Goal: Information Seeking & Learning: Compare options

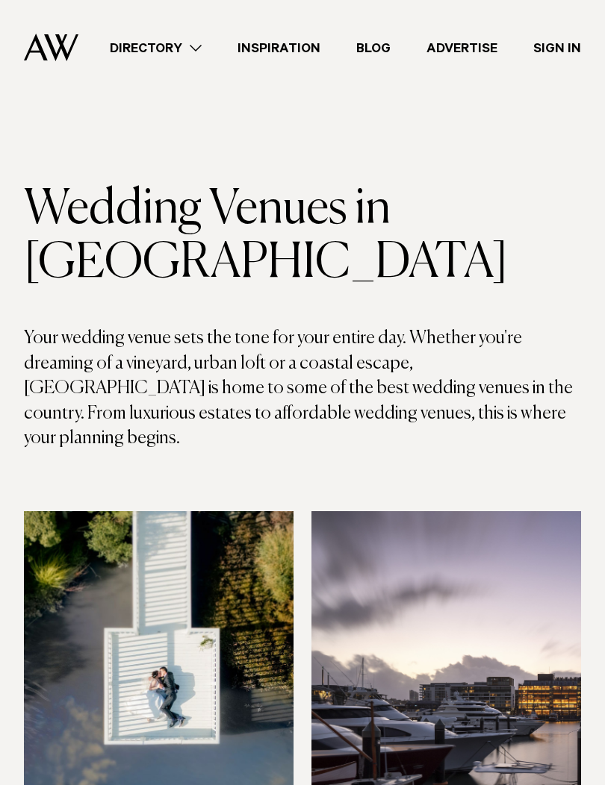
click at [284, 48] on link "Inspiration" at bounding box center [278, 48] width 119 height 20
click at [171, 45] on link "Directory" at bounding box center [156, 48] width 128 height 20
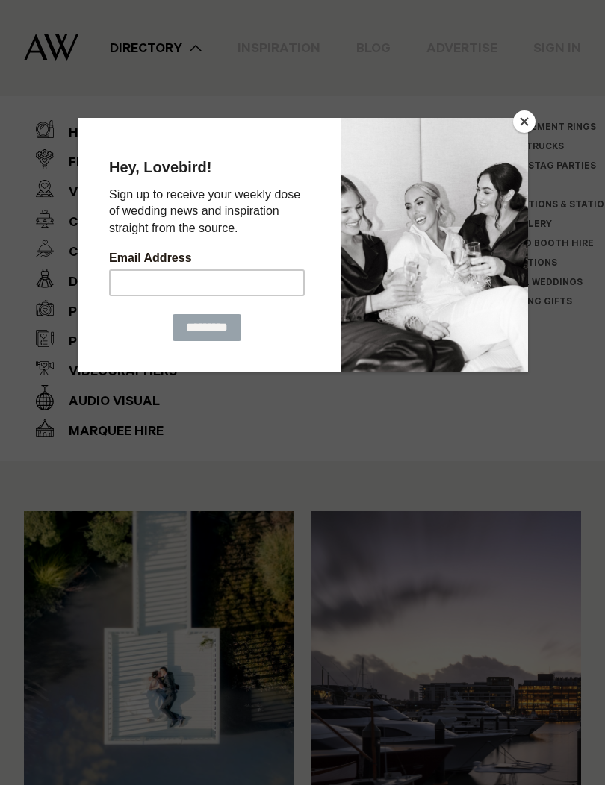
click at [522, 122] on button "Close" at bounding box center [524, 121] width 22 height 22
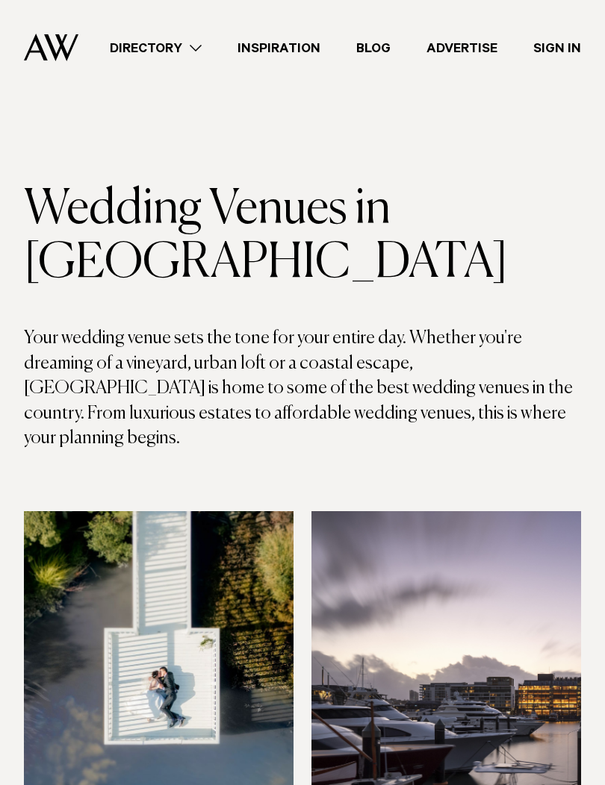
click at [148, 44] on link "Directory" at bounding box center [156, 48] width 128 height 20
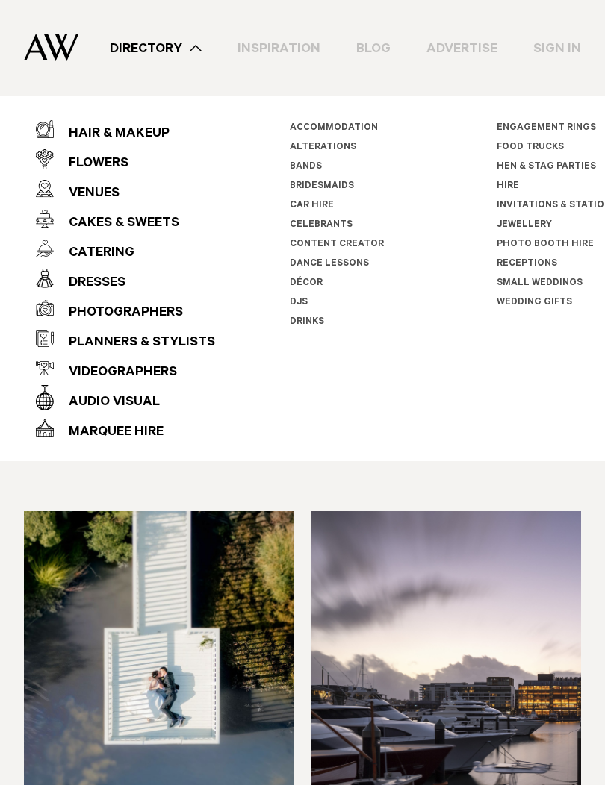
click at [90, 190] on div "Venues" at bounding box center [87, 194] width 66 height 30
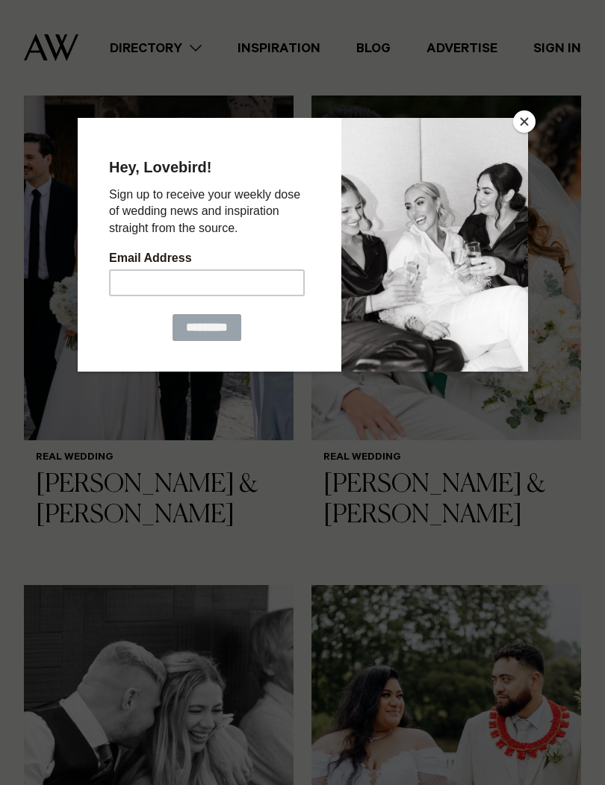
scroll to position [1338, 0]
click at [522, 132] on button "Close" at bounding box center [524, 121] width 22 height 22
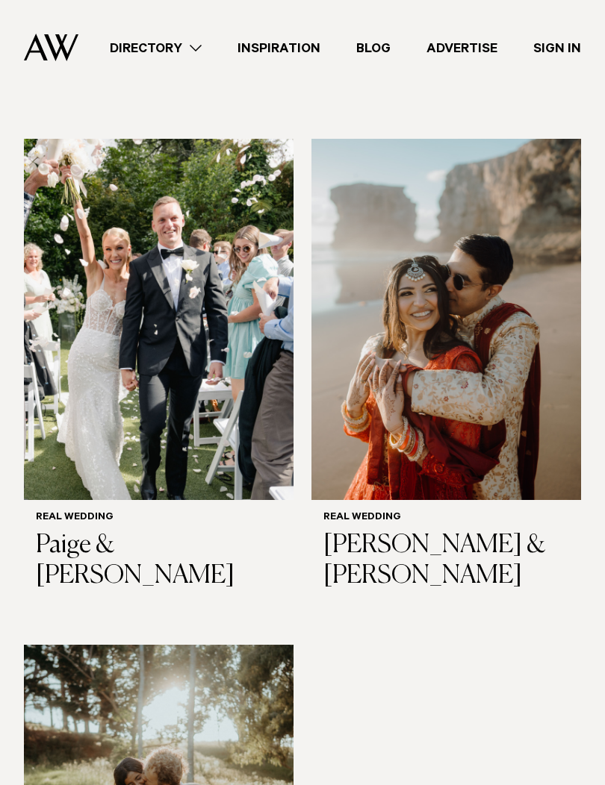
scroll to position [2650, 0]
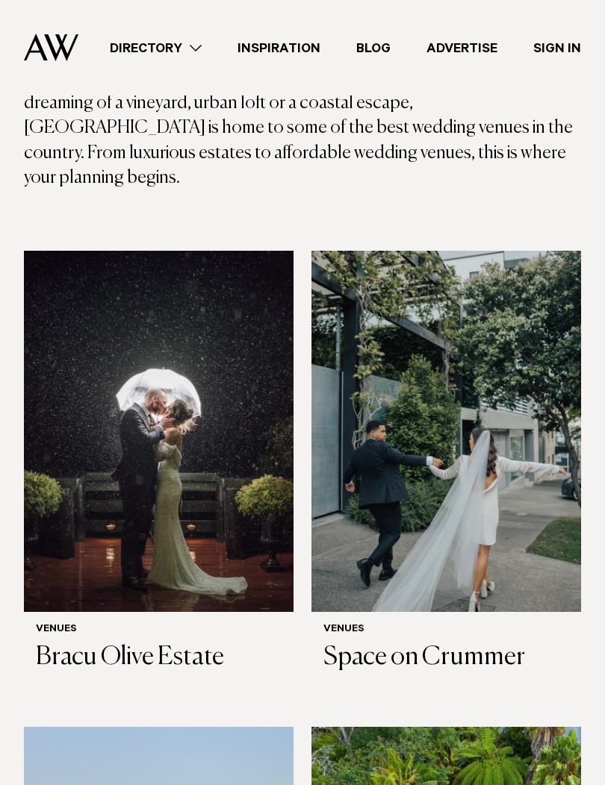
scroll to position [266, 0]
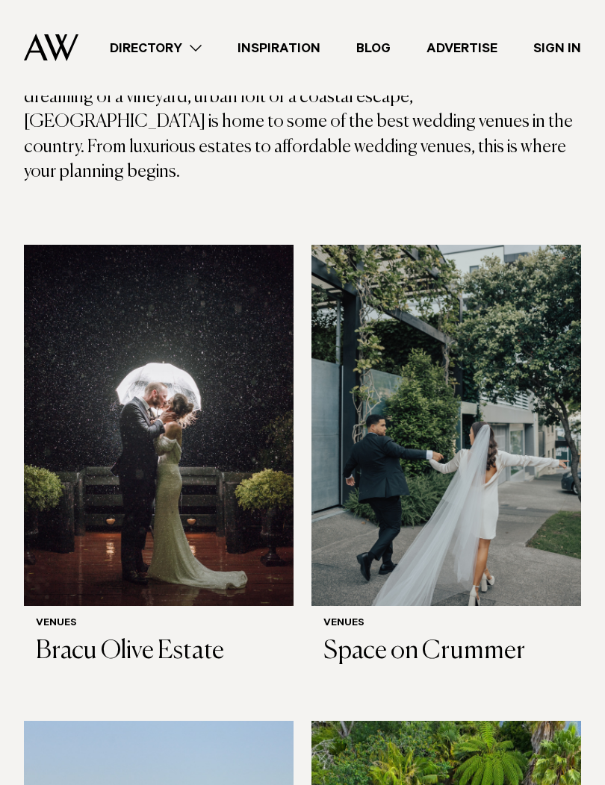
click at [104, 406] on img at bounding box center [158, 425] width 269 height 361
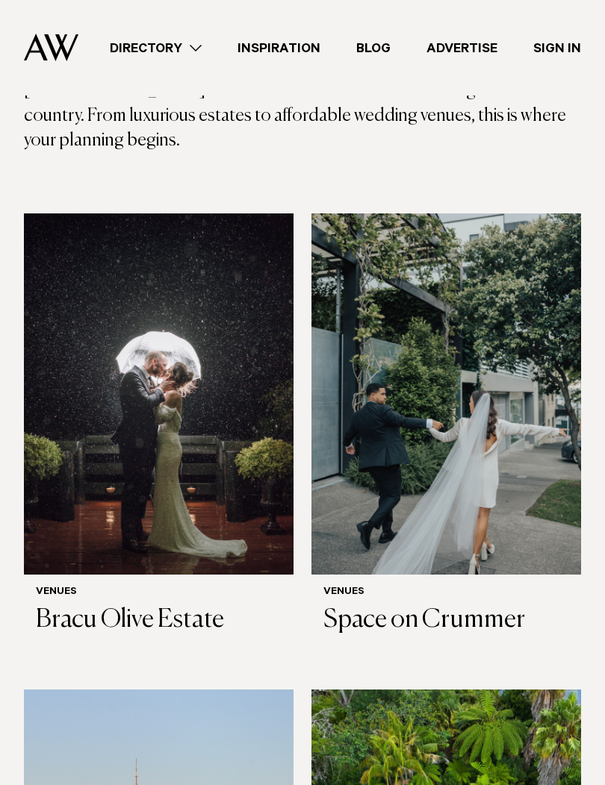
scroll to position [299, 0]
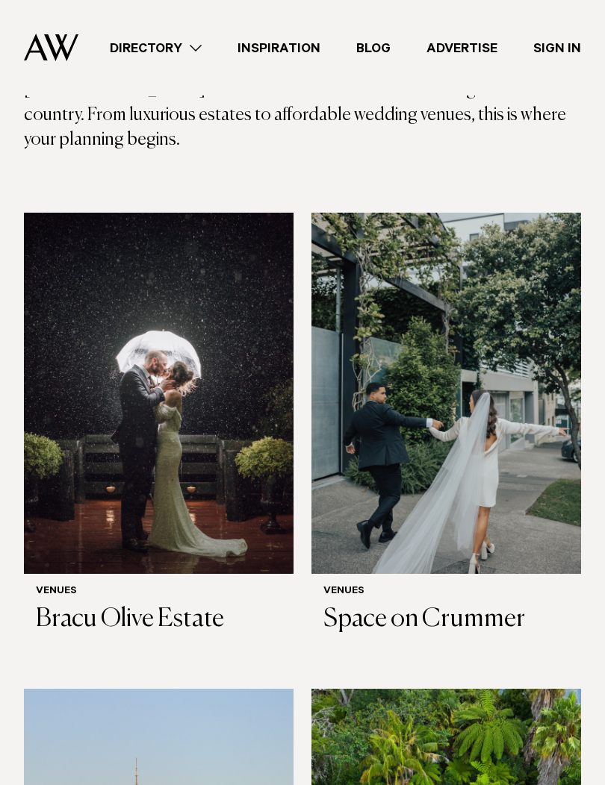
click at [96, 410] on img at bounding box center [158, 393] width 269 height 361
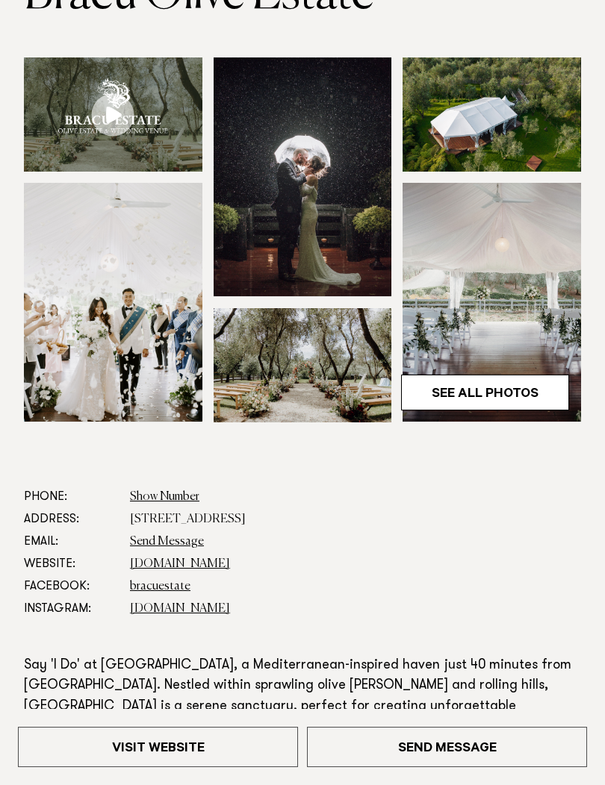
scroll to position [216, 0]
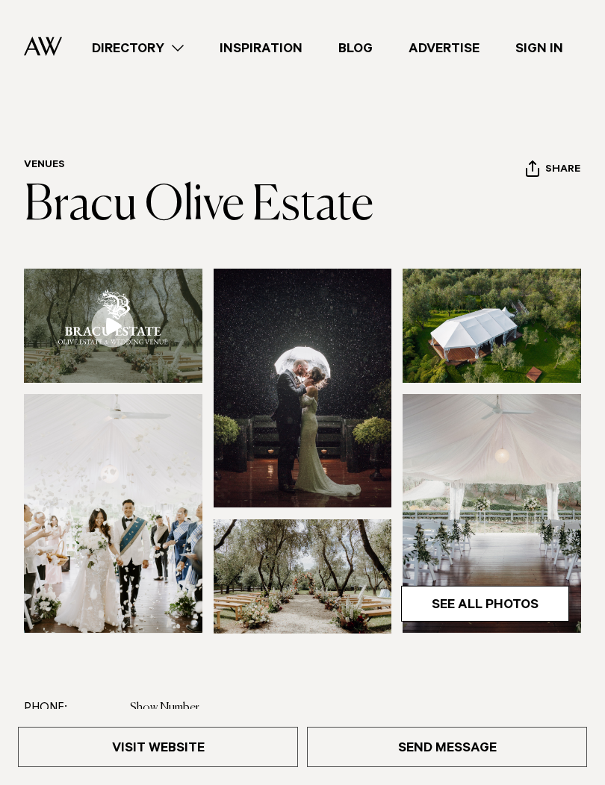
click at [536, 598] on link "See All Photos" at bounding box center [485, 604] width 168 height 36
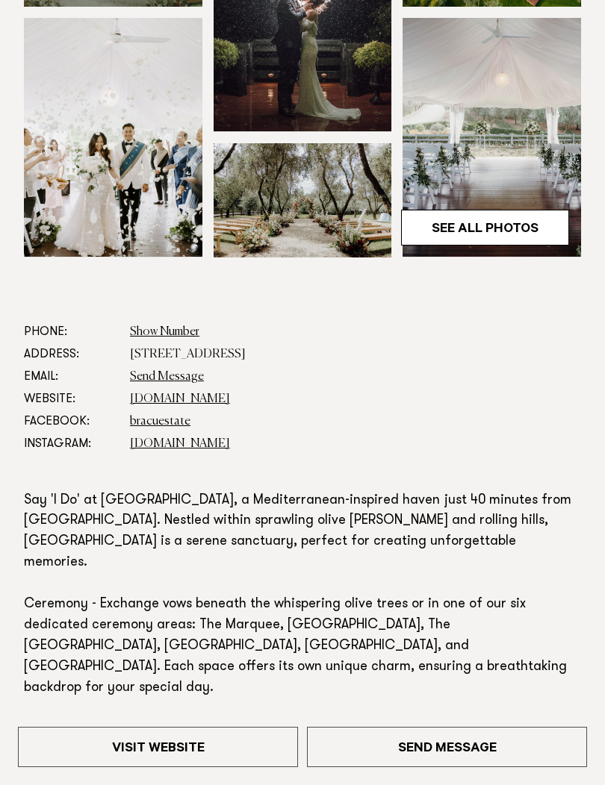
scroll to position [387, 0]
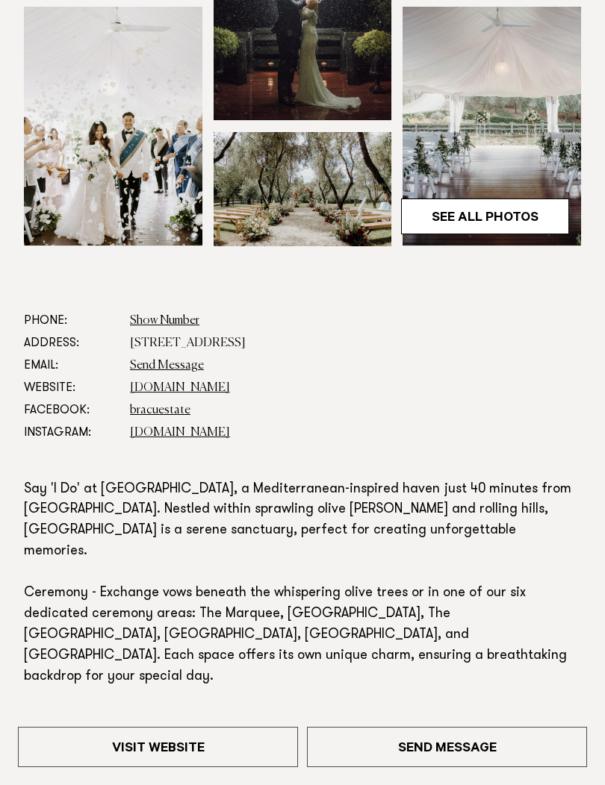
click at [152, 389] on link "bracu.co.nz" at bounding box center [180, 388] width 100 height 12
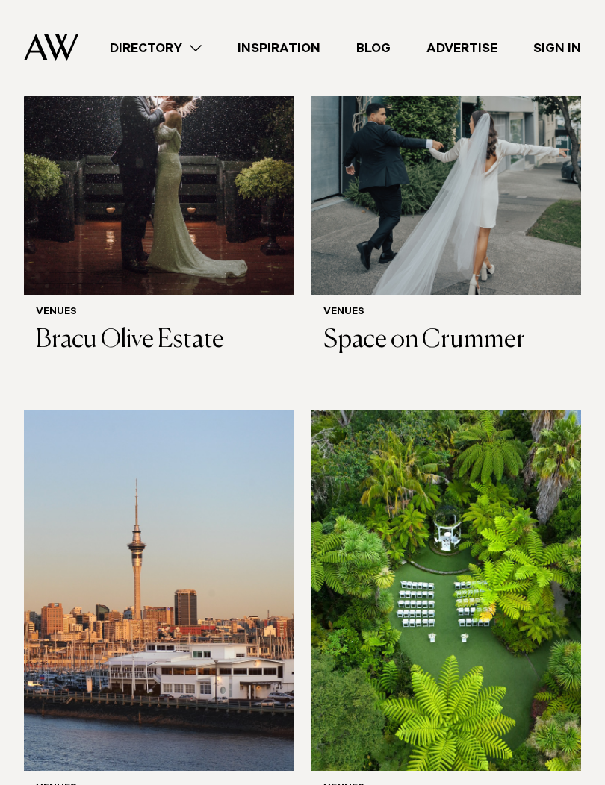
scroll to position [577, 0]
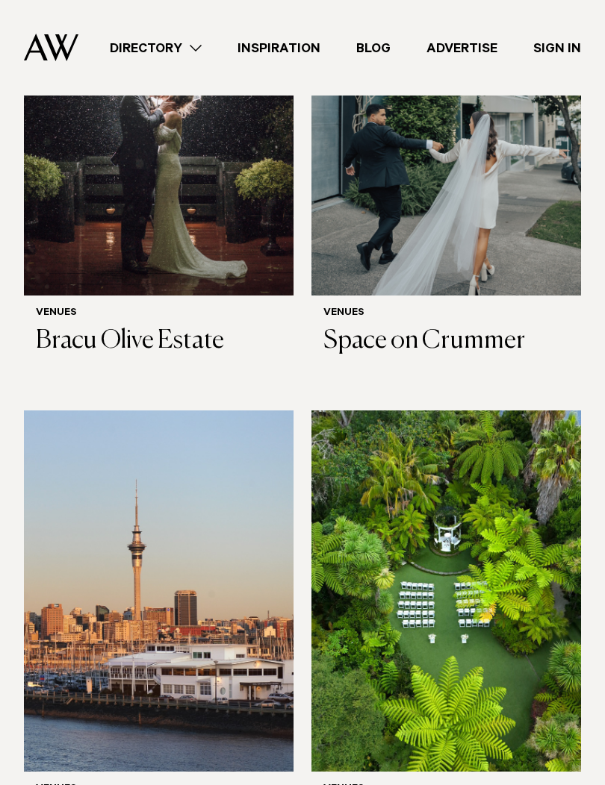
click at [505, 178] on img at bounding box center [445, 114] width 269 height 361
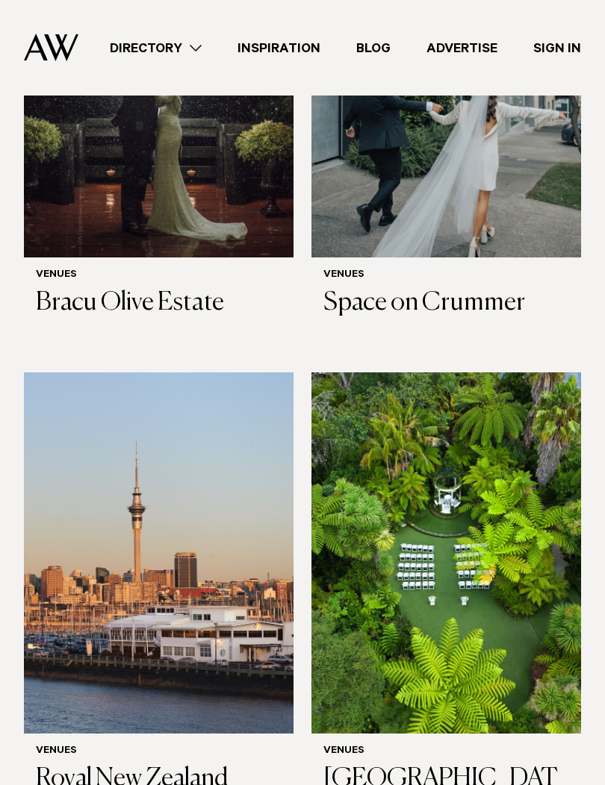
scroll to position [613, 0]
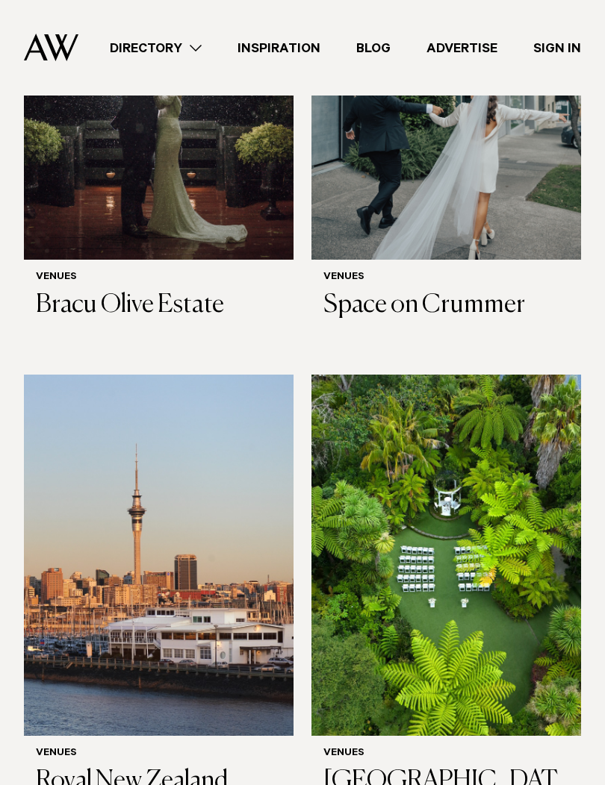
click at [518, 446] on img at bounding box center [445, 555] width 269 height 361
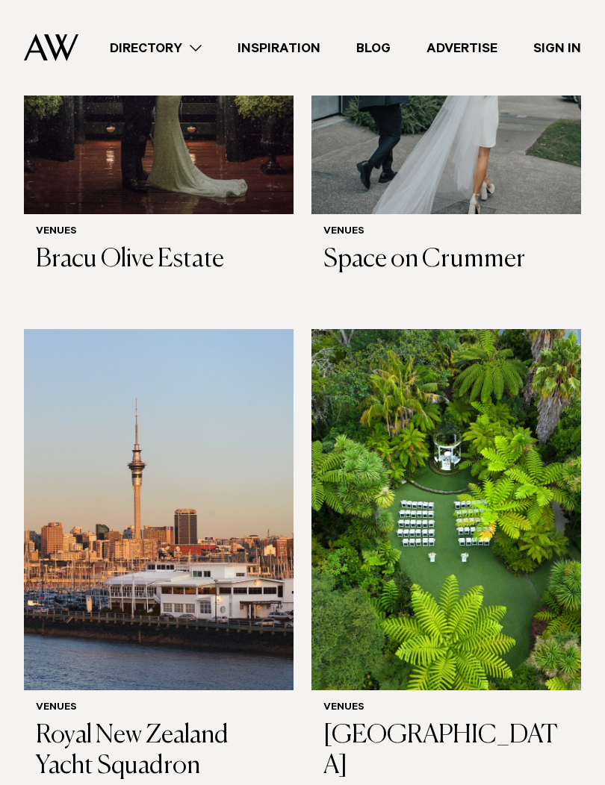
scroll to position [637, 0]
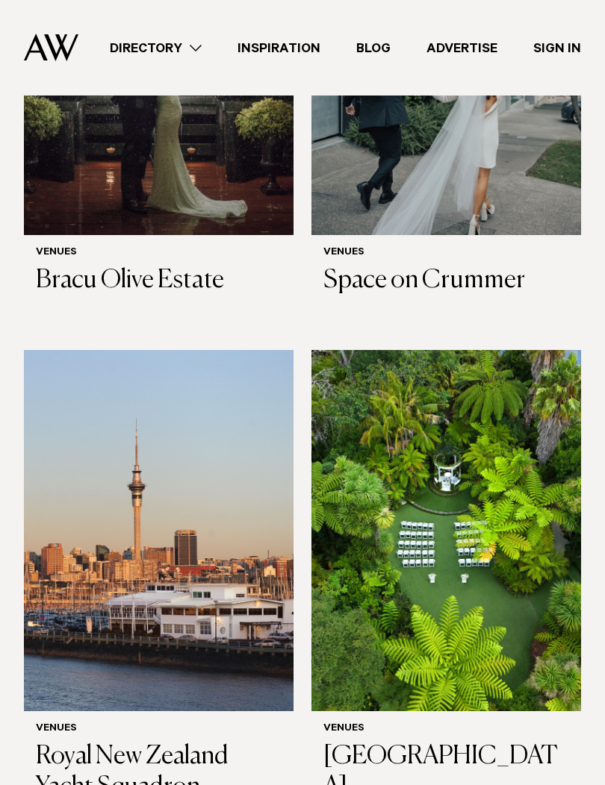
click at [486, 350] on img at bounding box center [445, 530] width 269 height 361
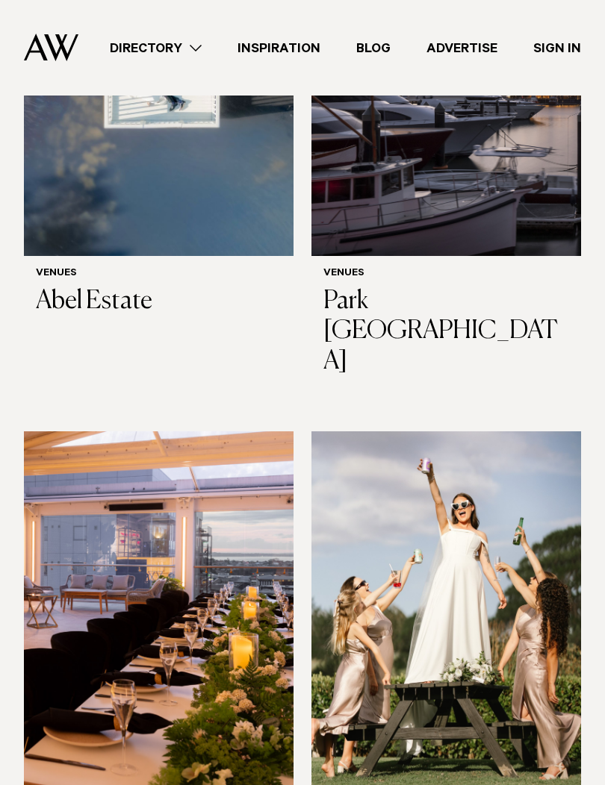
scroll to position [1688, 0]
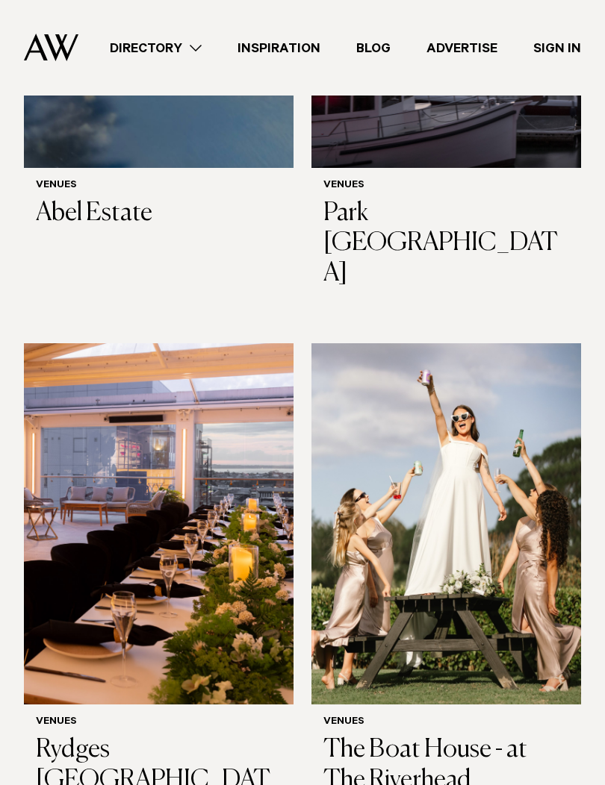
click at [89, 735] on h3 "Rydges Auckland" at bounding box center [159, 780] width 246 height 91
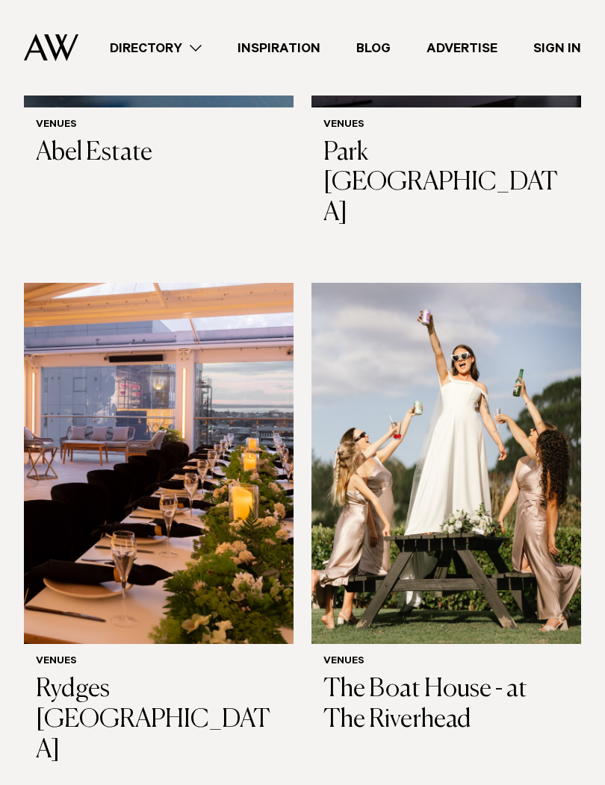
scroll to position [1750, 0]
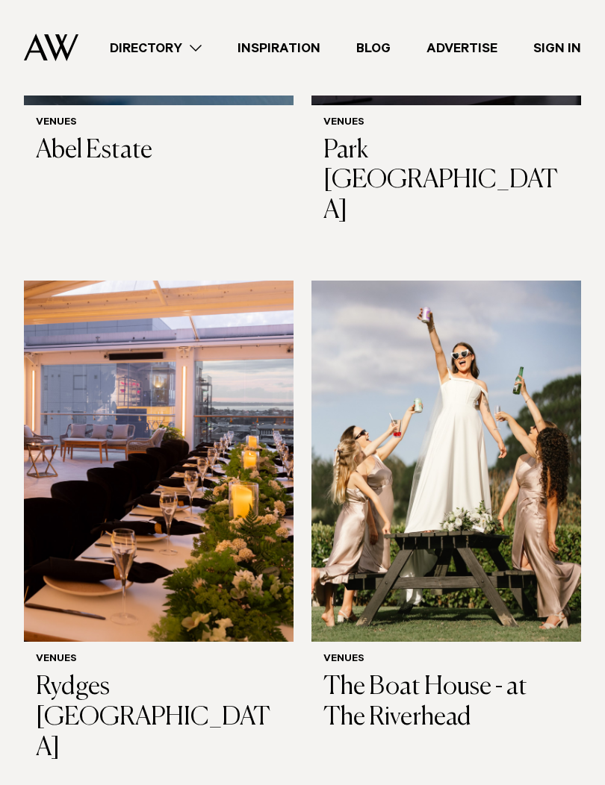
click at [486, 340] on img at bounding box center [445, 461] width 269 height 361
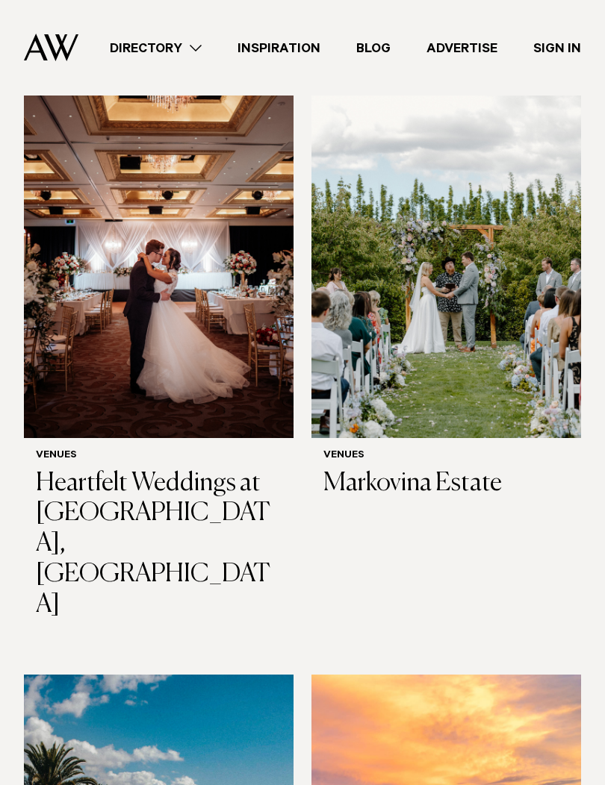
scroll to position [2652, 0]
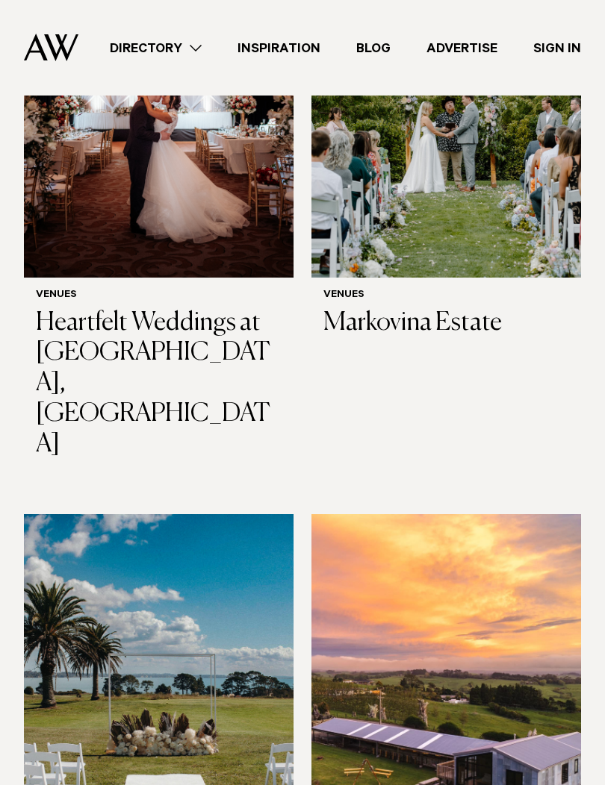
click at [508, 514] on img at bounding box center [445, 694] width 269 height 361
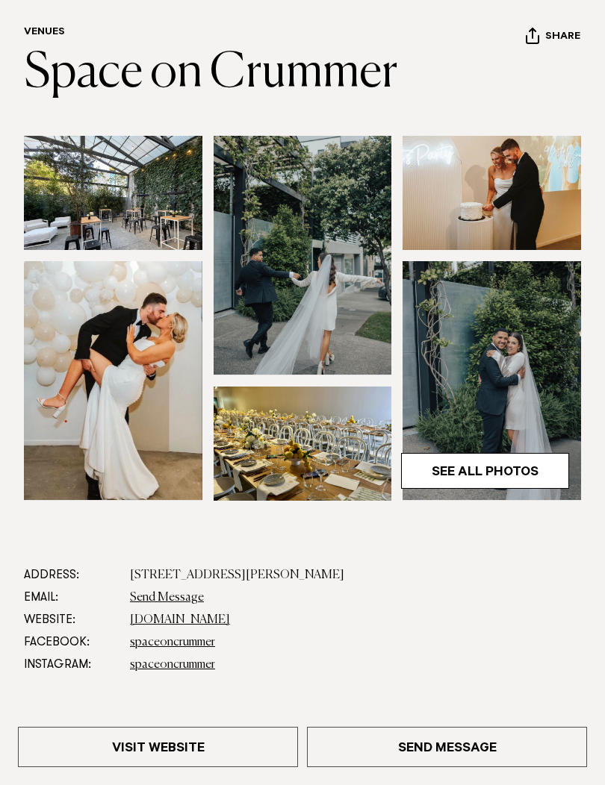
scroll to position [369, 0]
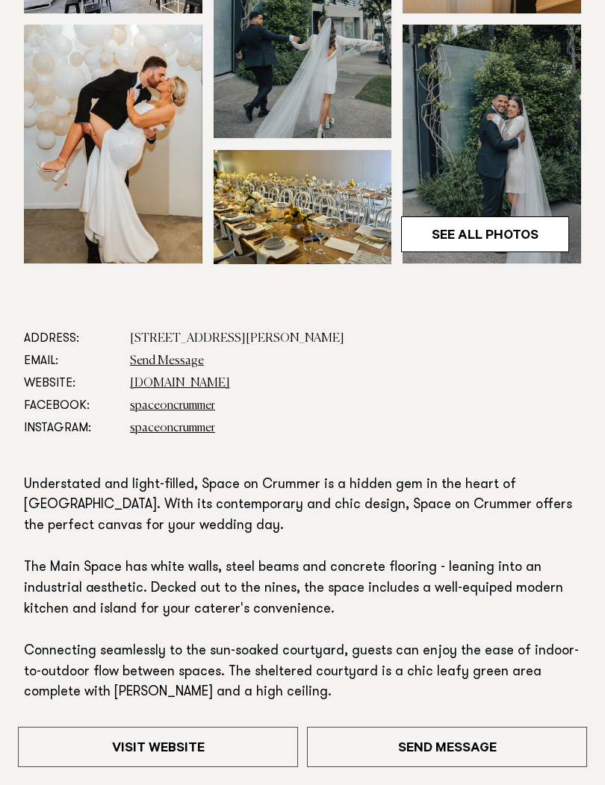
click at [306, 216] on img at bounding box center [302, 207] width 178 height 114
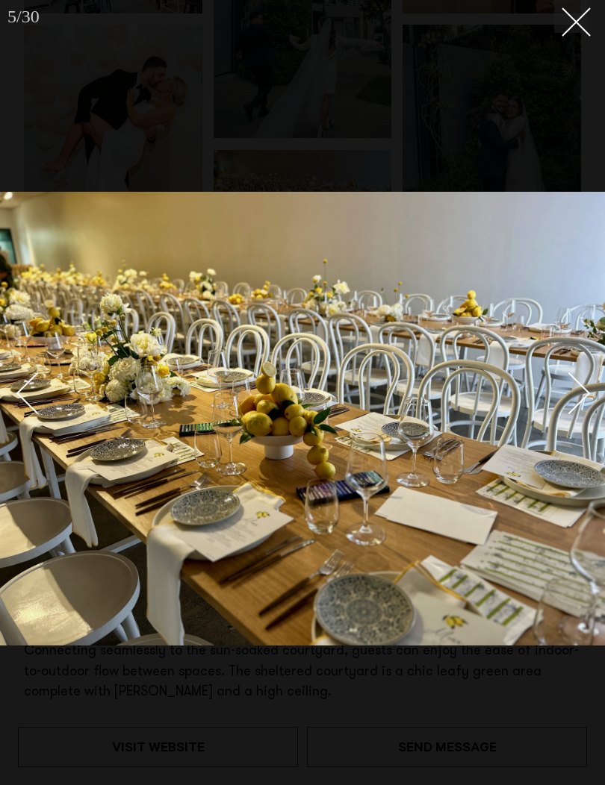
click at [574, 20] on line at bounding box center [576, 22] width 28 height 28
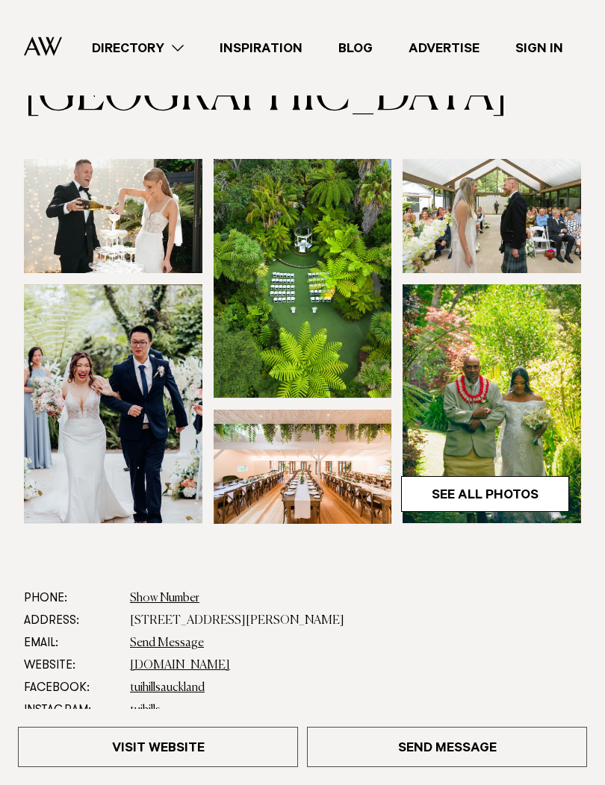
scroll to position [109, 0]
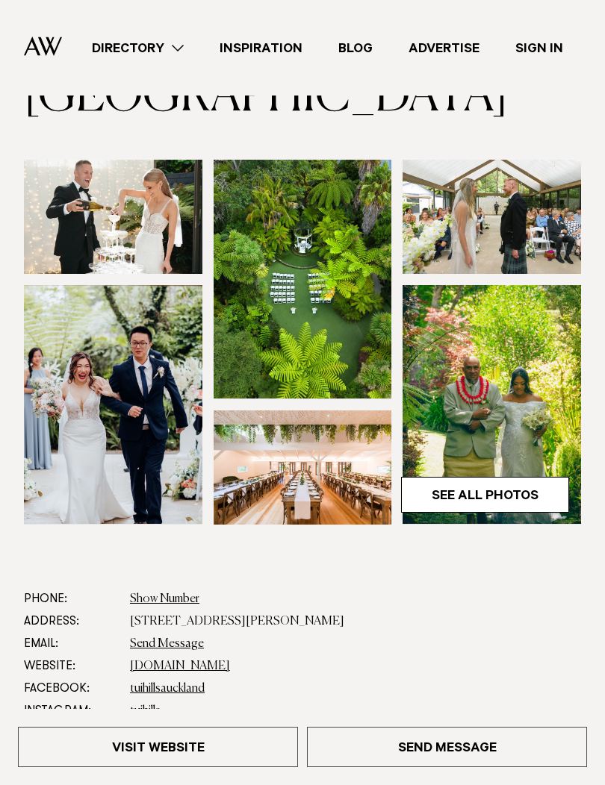
click at [151, 664] on link "[DOMAIN_NAME]" at bounding box center [180, 667] width 100 height 12
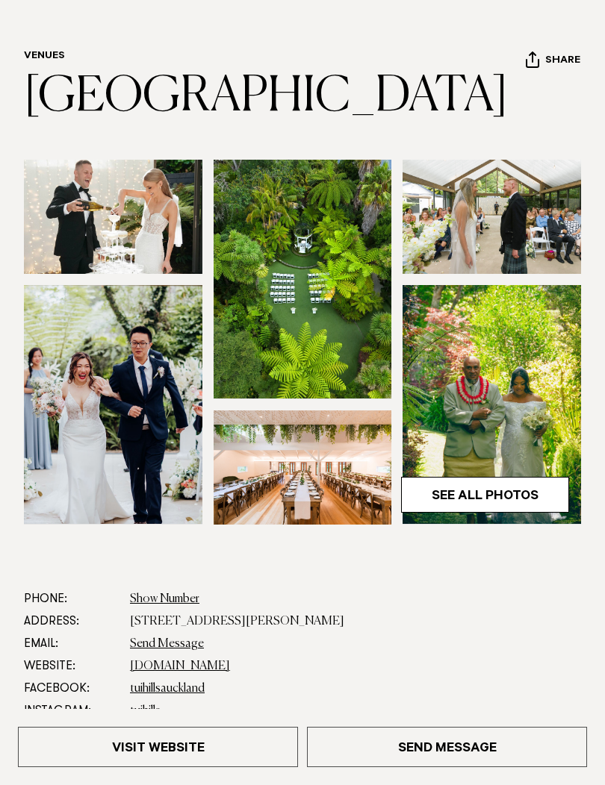
scroll to position [136, 0]
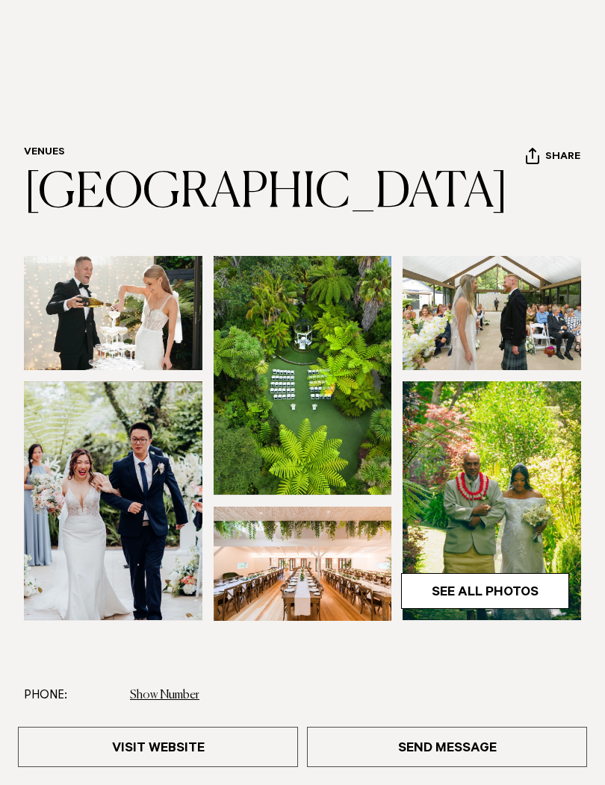
scroll to position [15, 0]
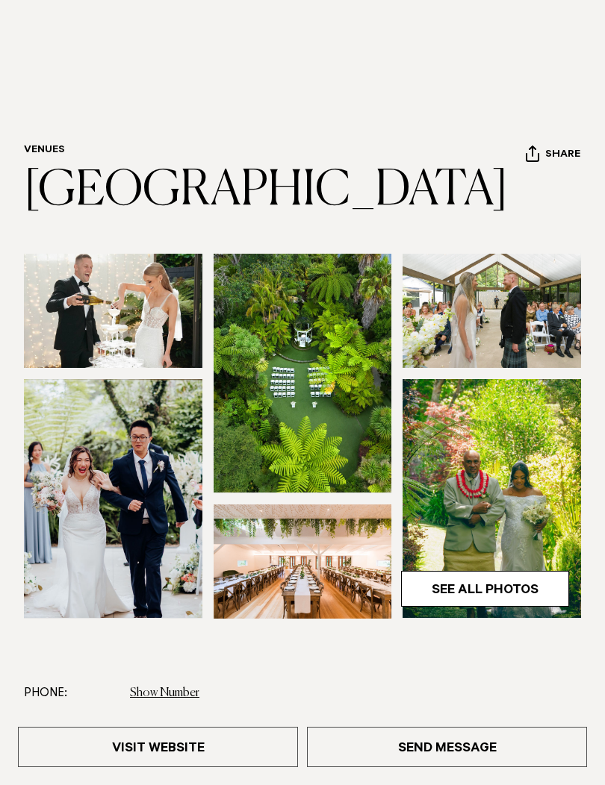
click at [493, 583] on link "See All Photos" at bounding box center [485, 589] width 168 height 36
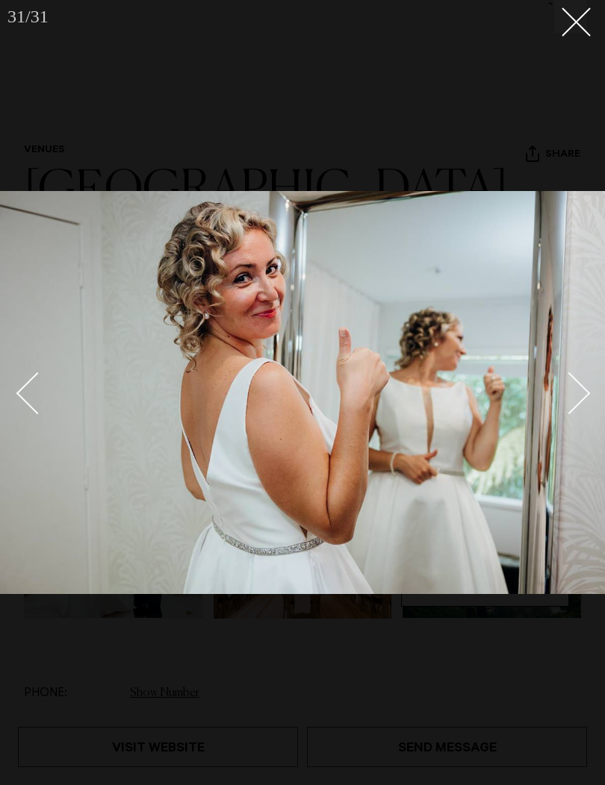
click at [580, 30] on button at bounding box center [570, 16] width 33 height 33
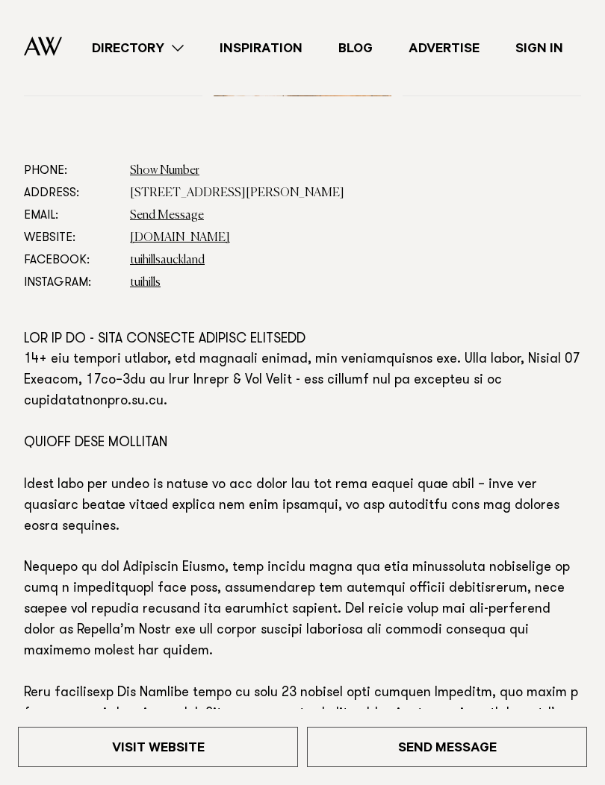
scroll to position [534, 0]
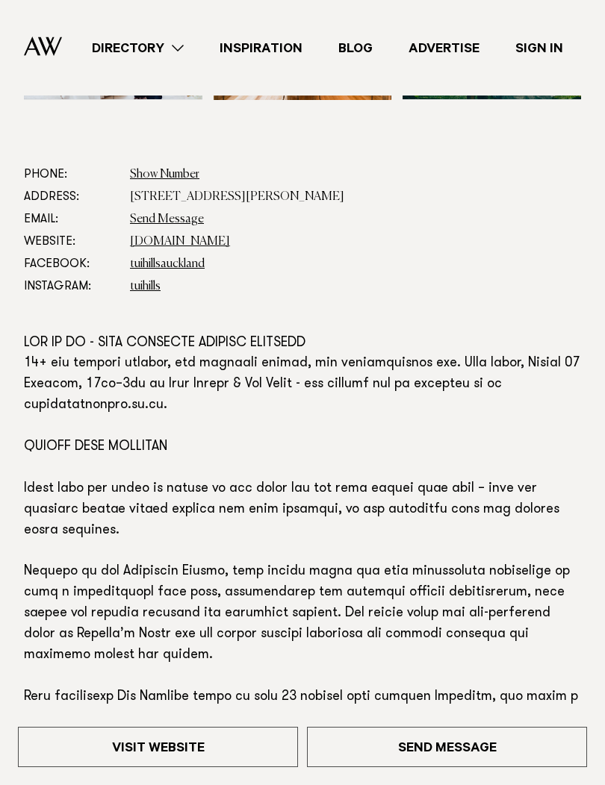
click at [146, 244] on link "tuihills.co.nz" at bounding box center [180, 242] width 100 height 12
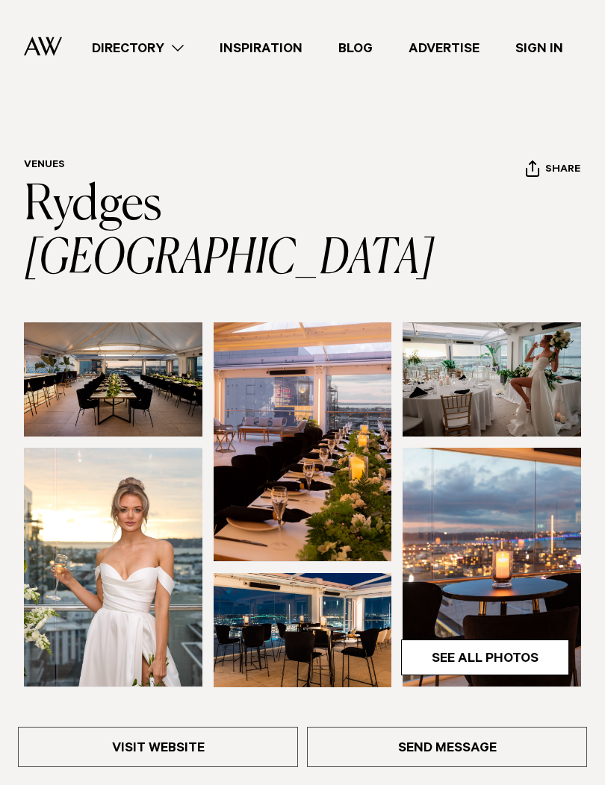
click at [493, 340] on img at bounding box center [491, 379] width 178 height 114
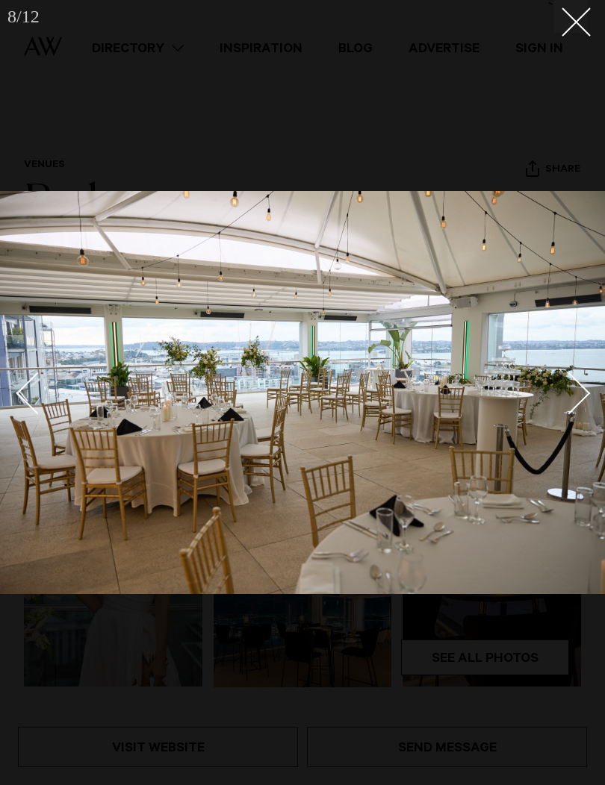
click at [576, 31] on button at bounding box center [570, 16] width 33 height 33
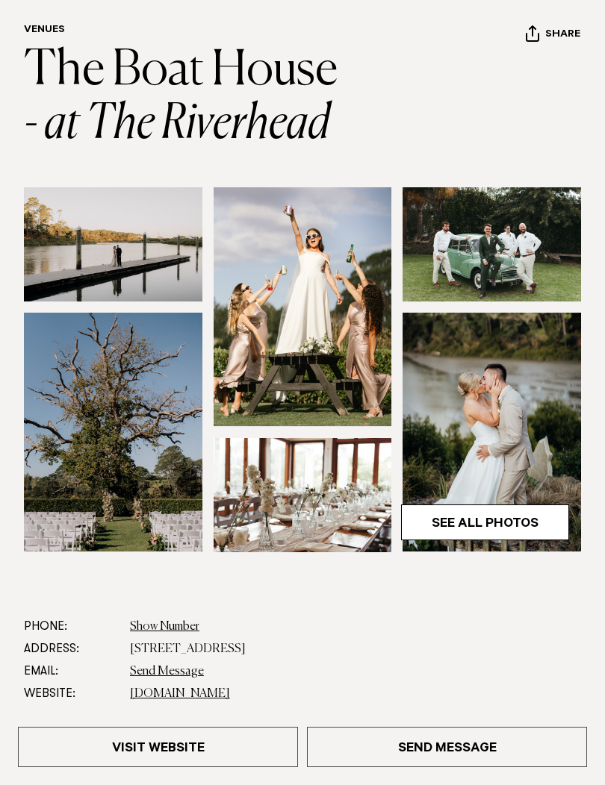
scroll to position [152, 0]
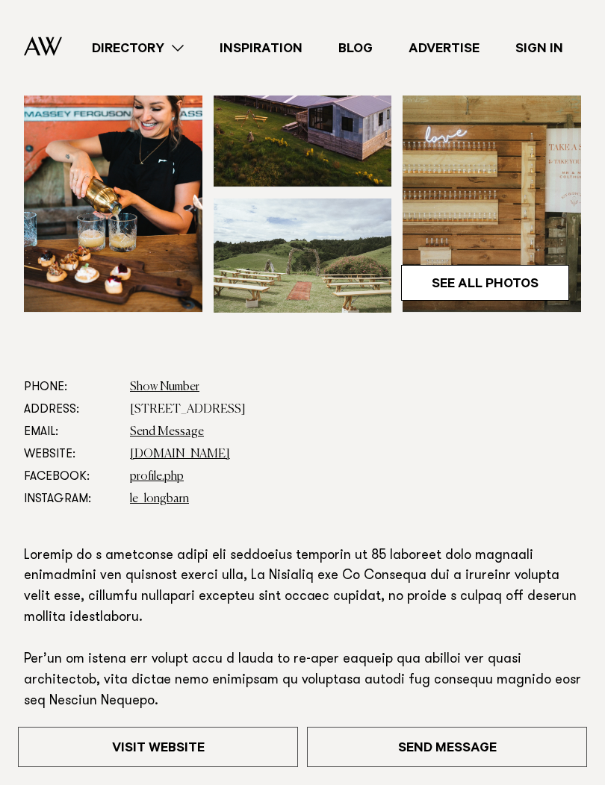
scroll to position [313, 0]
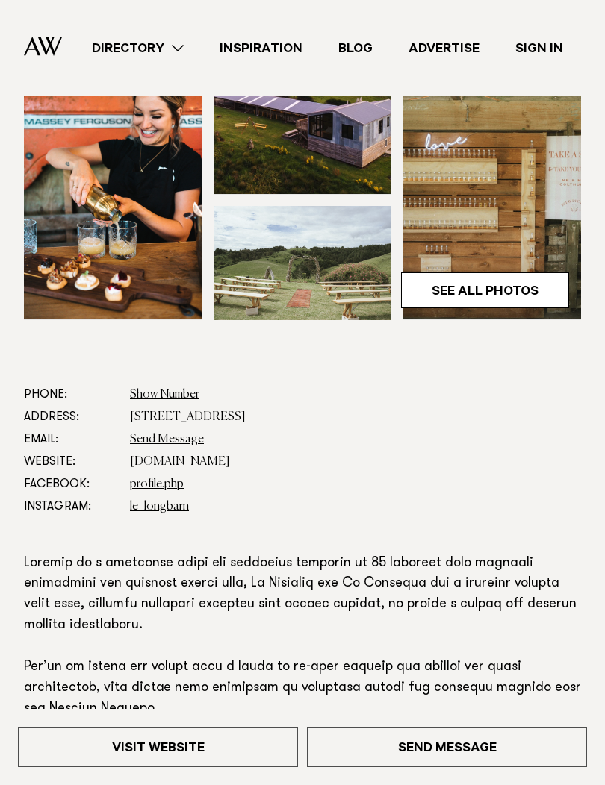
click at [167, 456] on link "[DOMAIN_NAME]" at bounding box center [180, 462] width 100 height 12
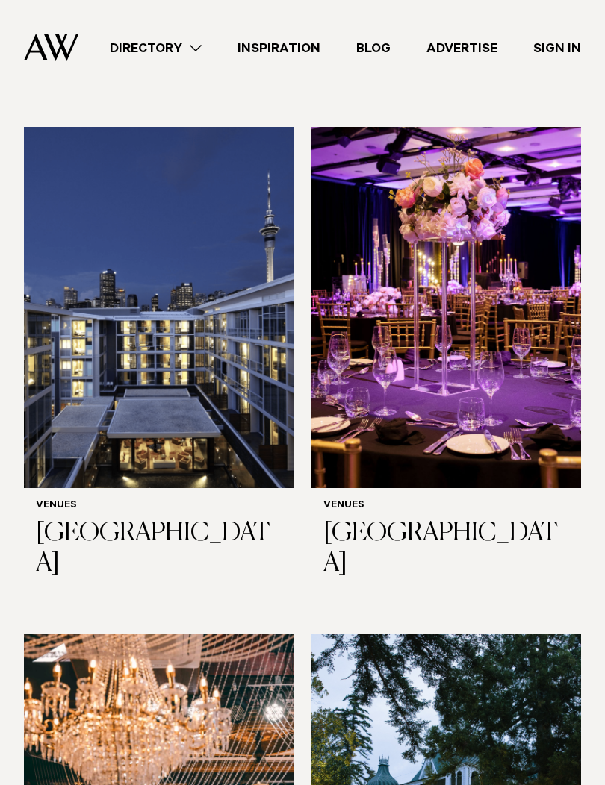
scroll to position [3574, 0]
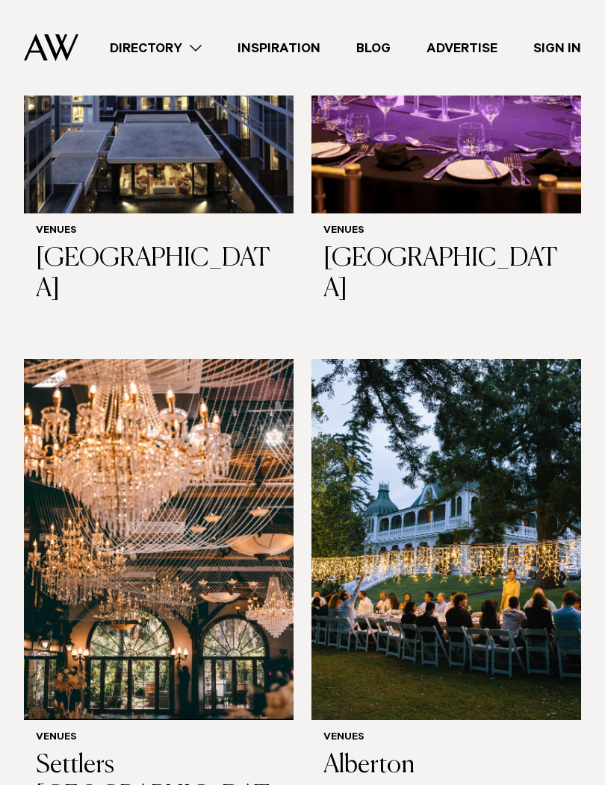
scroll to position [3848, 0]
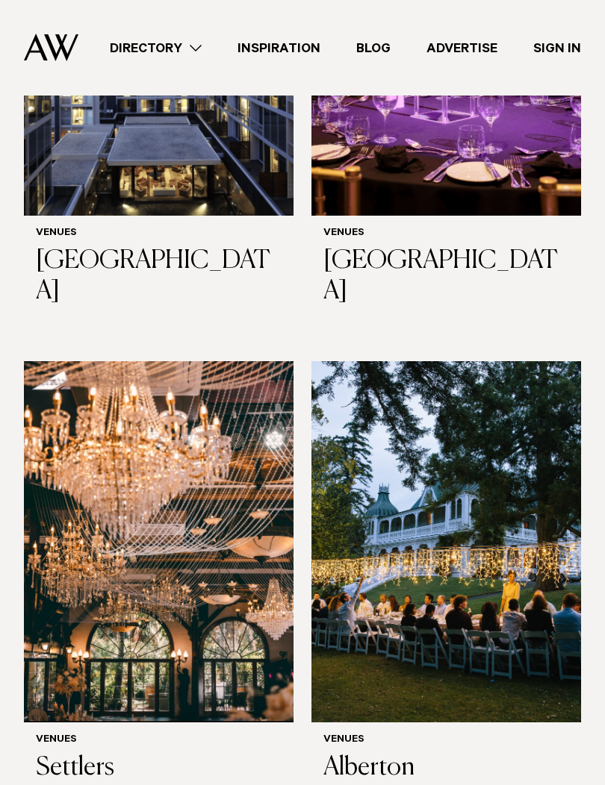
click at [69, 361] on img at bounding box center [158, 541] width 269 height 361
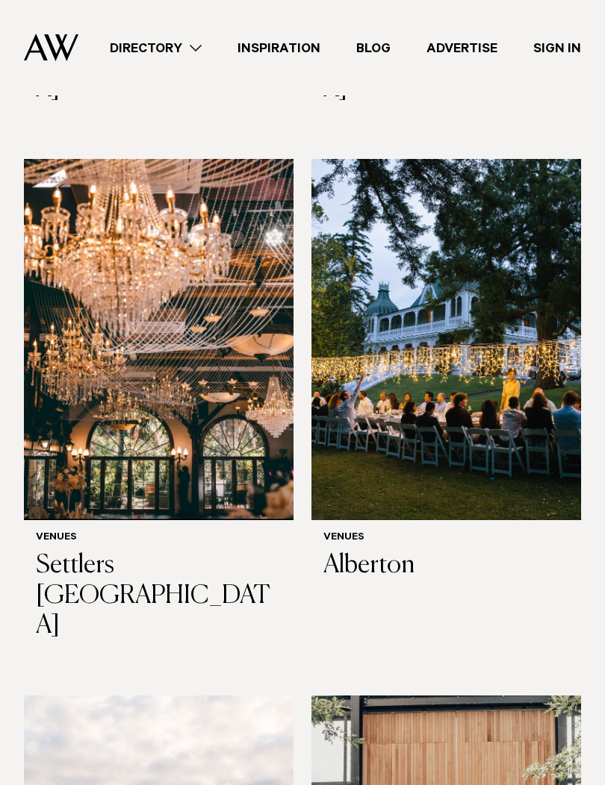
scroll to position [4140, 0]
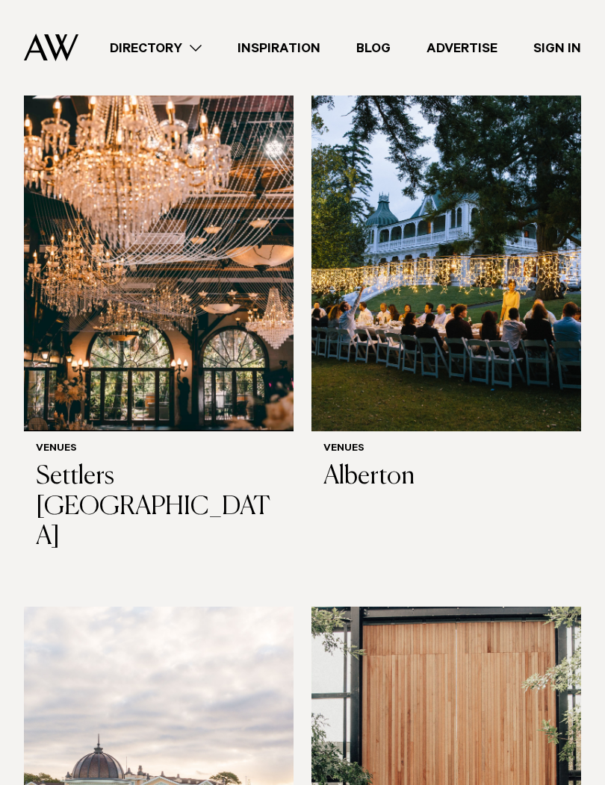
click at [88, 607] on img at bounding box center [158, 787] width 269 height 361
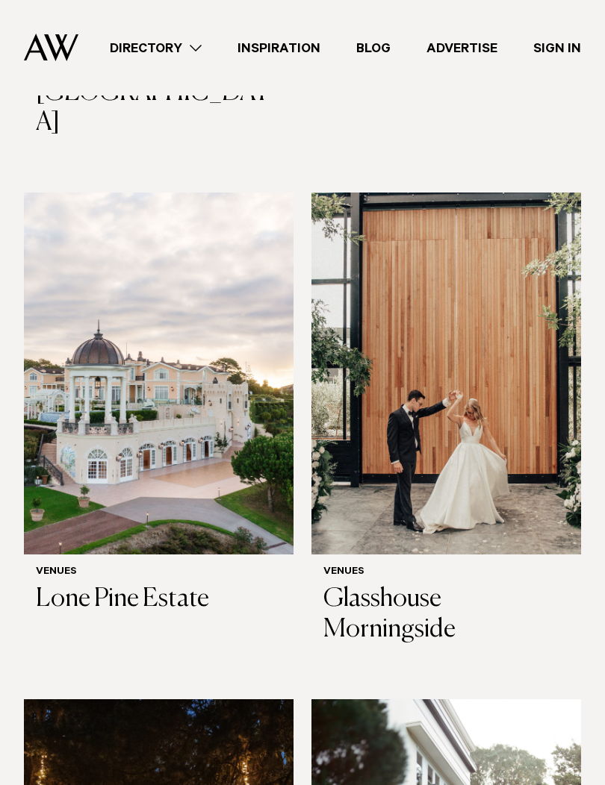
scroll to position [4636, 0]
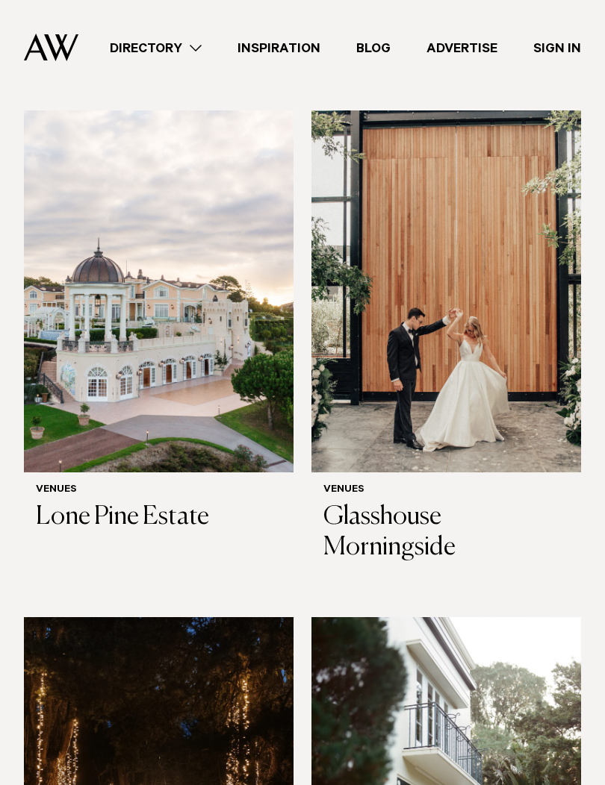
click at [75, 617] on img at bounding box center [158, 797] width 269 height 361
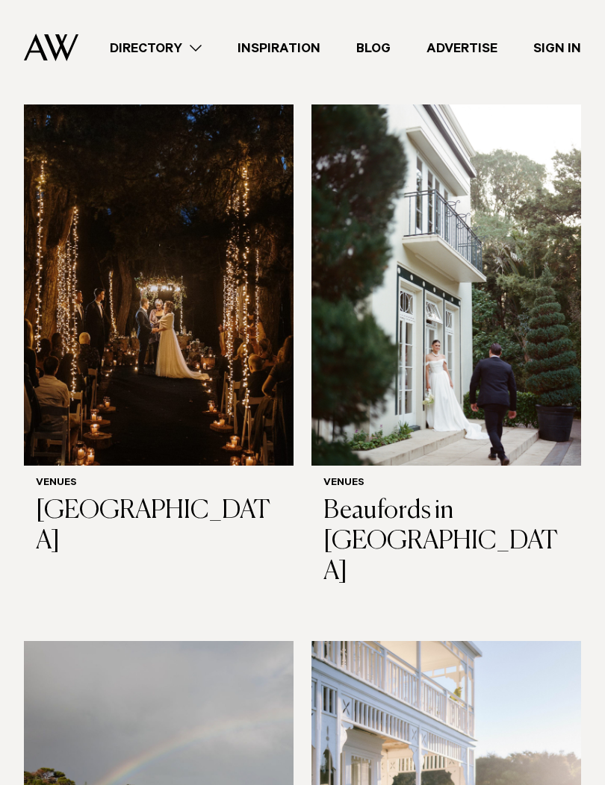
scroll to position [5183, 0]
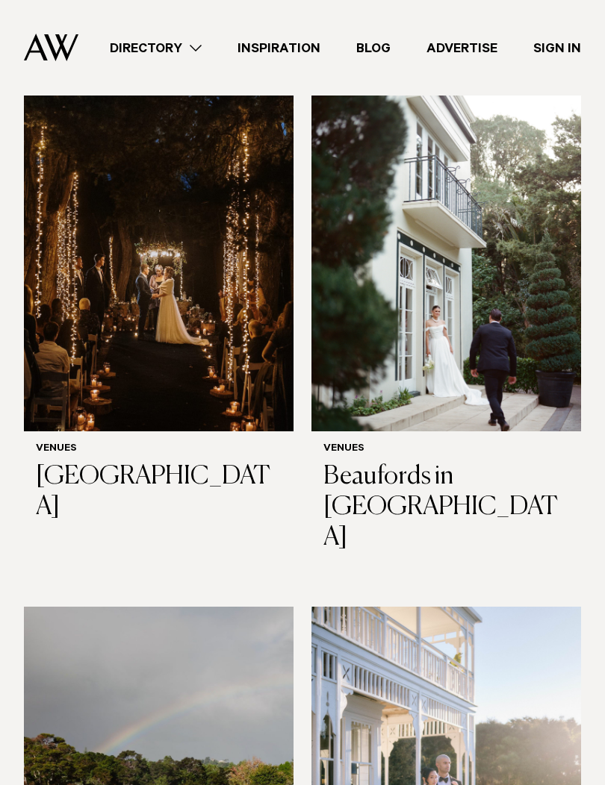
click at [460, 607] on img at bounding box center [445, 787] width 269 height 361
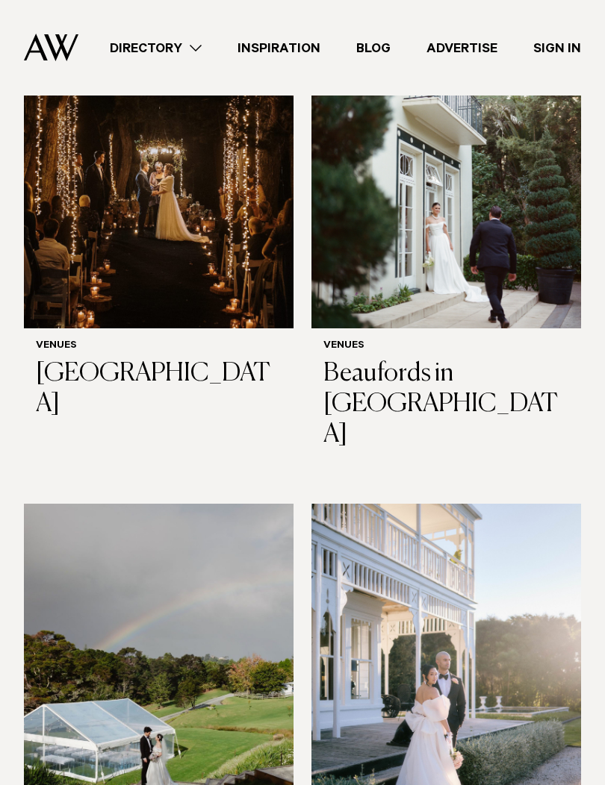
scroll to position [5384, 0]
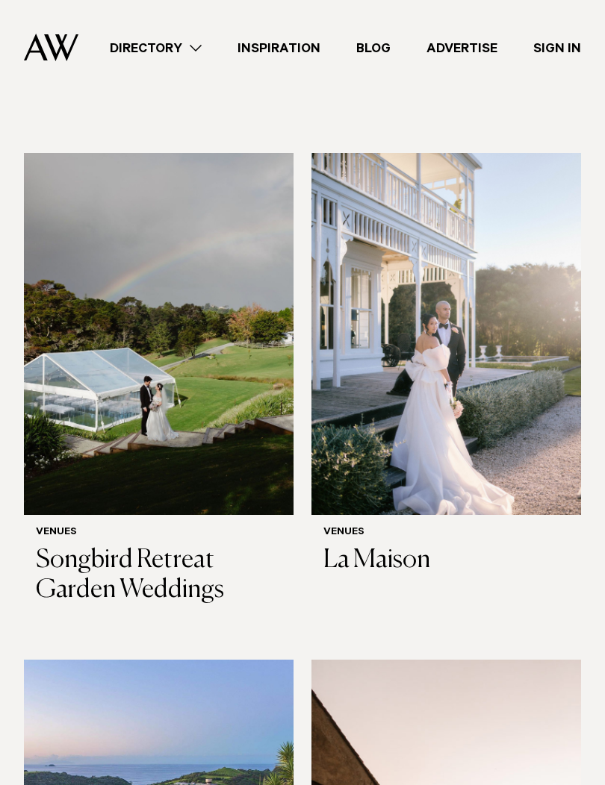
scroll to position [5764, 0]
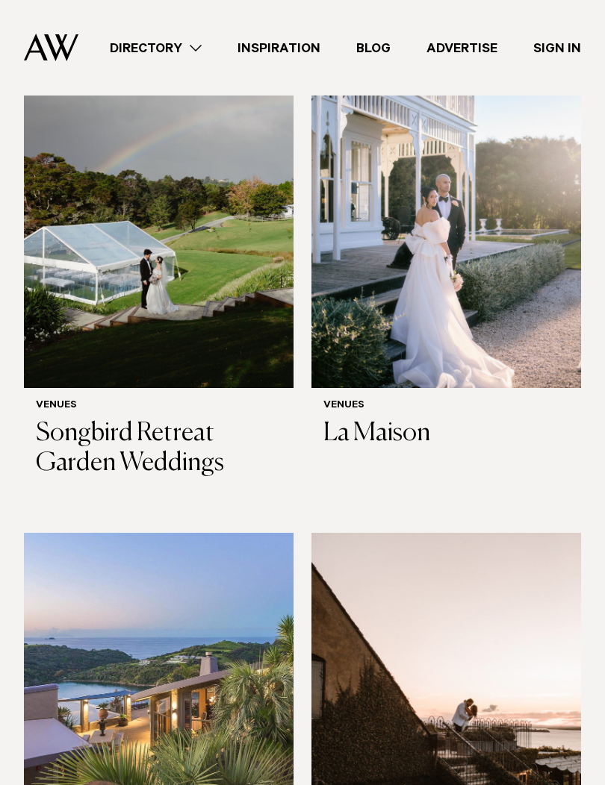
click at [83, 533] on img at bounding box center [158, 713] width 269 height 361
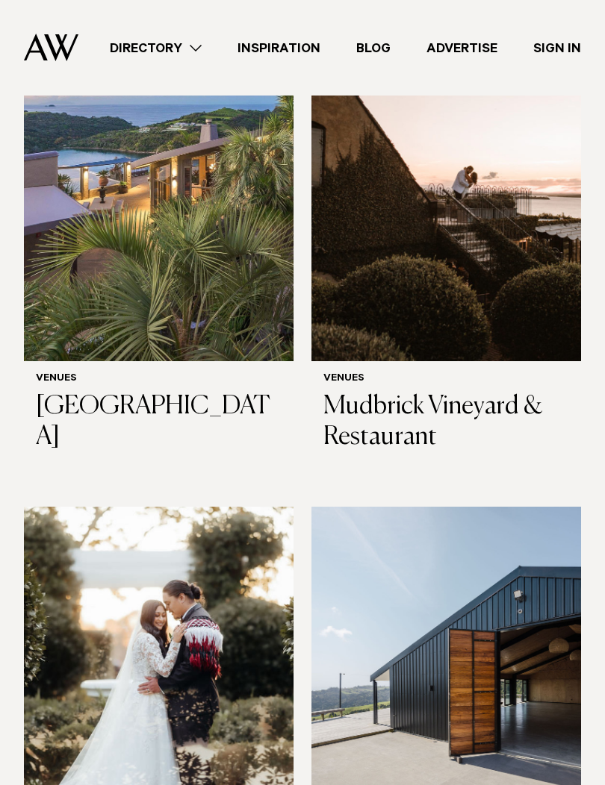
scroll to position [6335, 0]
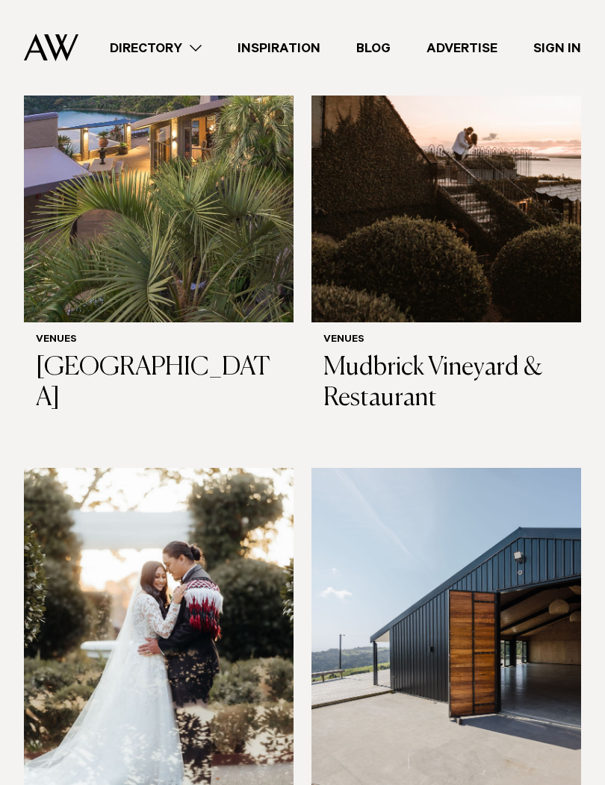
click at [500, 468] on img at bounding box center [445, 648] width 269 height 361
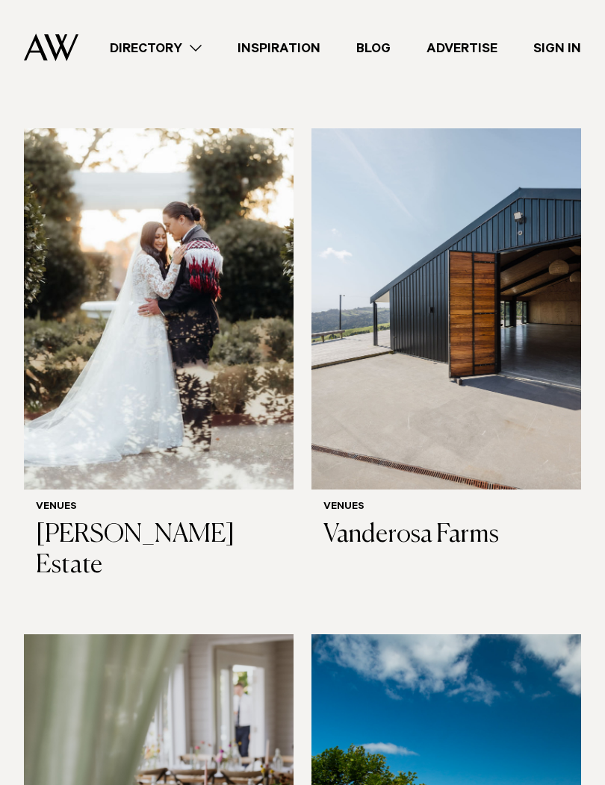
scroll to position [6688, 0]
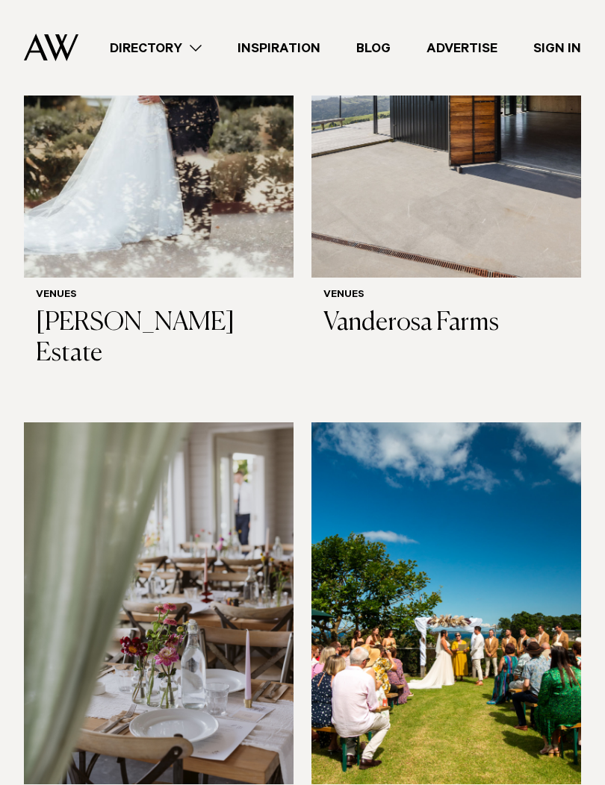
scroll to position [6879, 0]
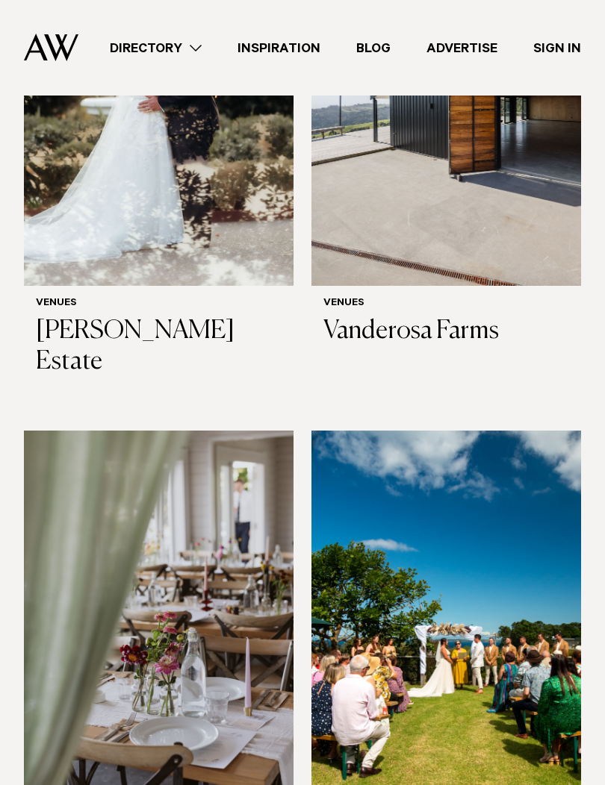
click at [484, 431] on img at bounding box center [445, 611] width 269 height 361
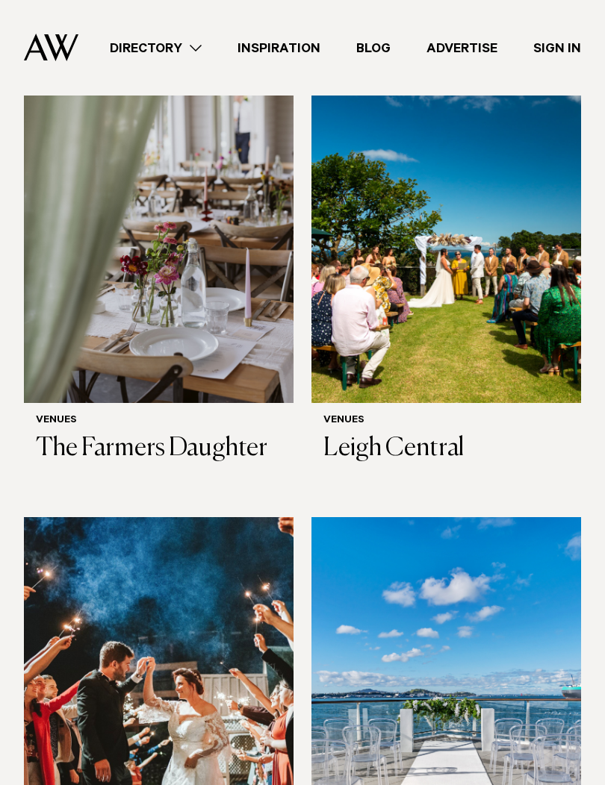
scroll to position [7270, 0]
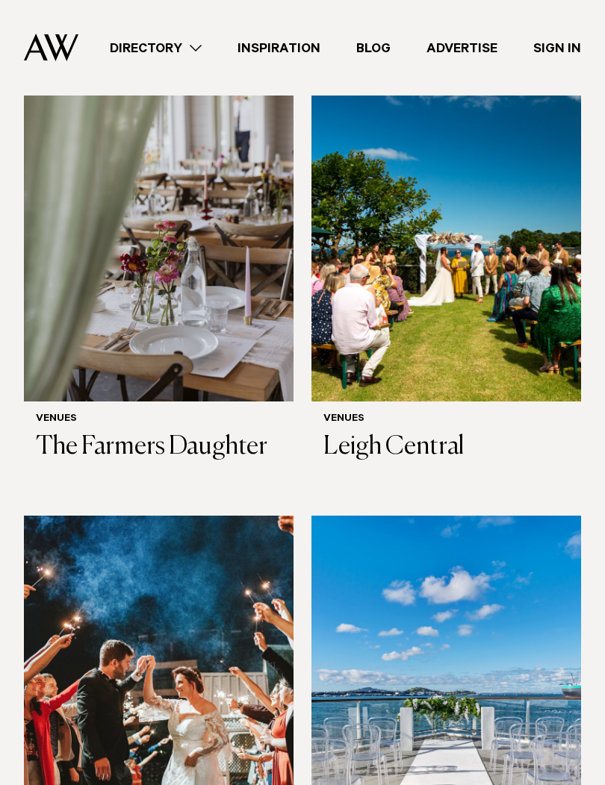
click at [478, 516] on img at bounding box center [445, 696] width 269 height 361
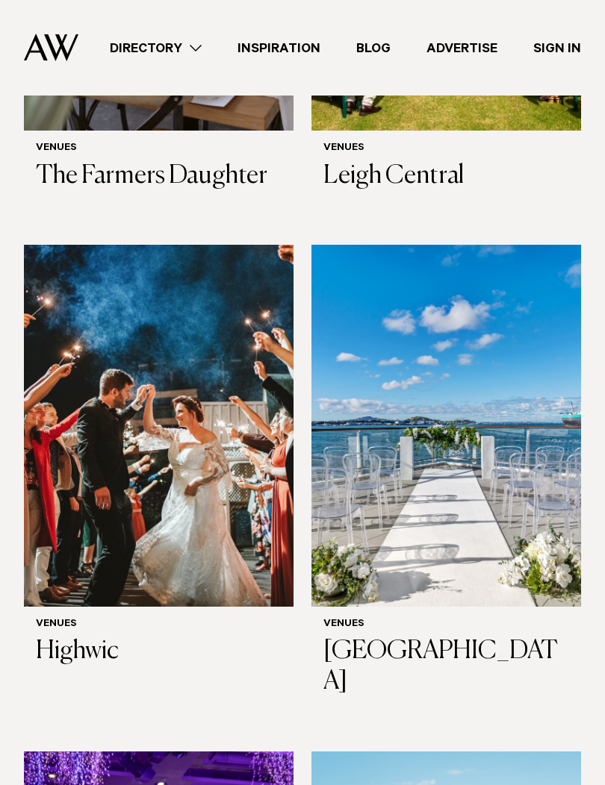
scroll to position [7637, 0]
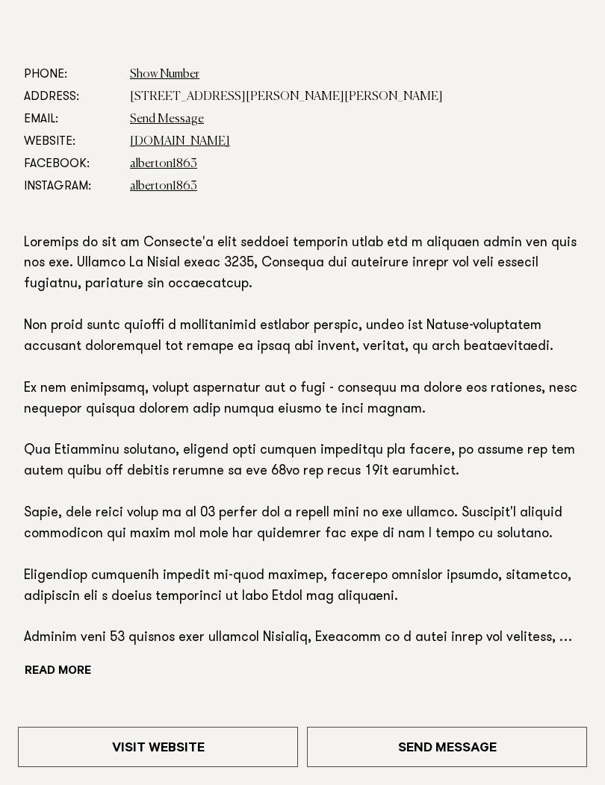
scroll to position [634, 0]
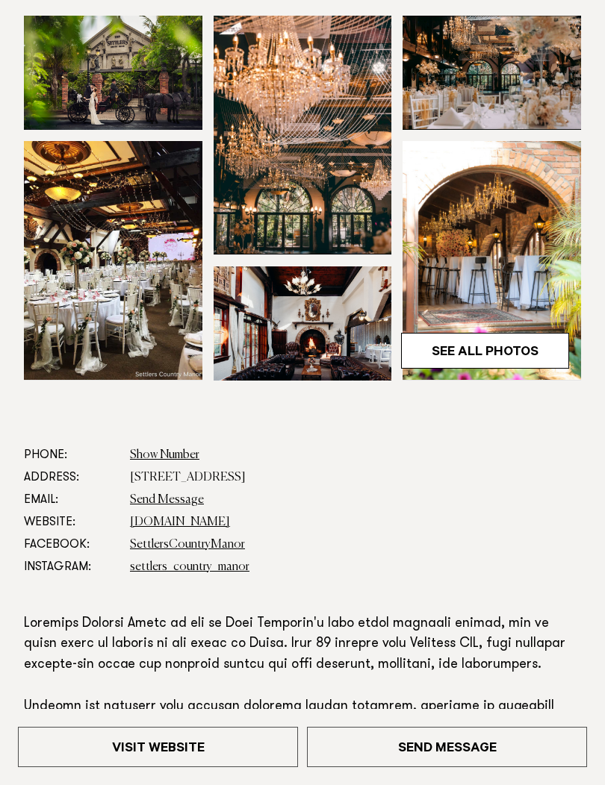
scroll to position [308, 0]
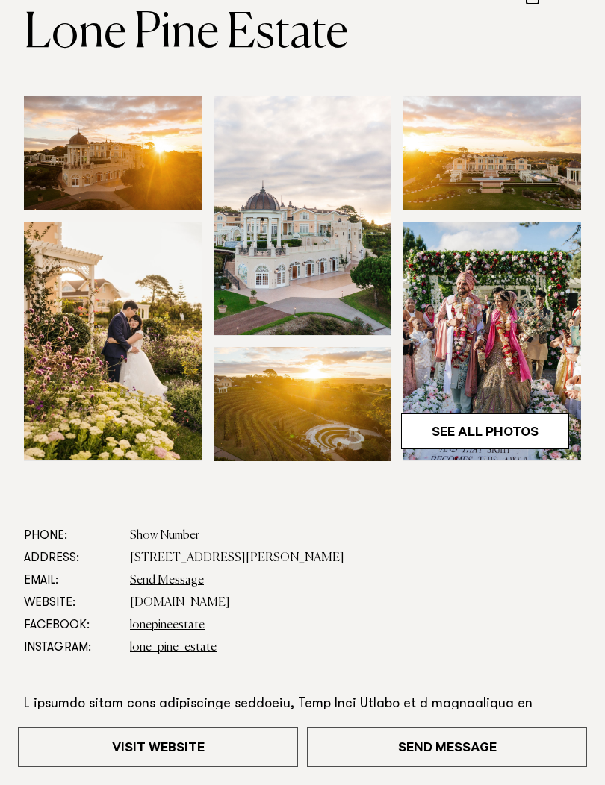
scroll to position [171, 0]
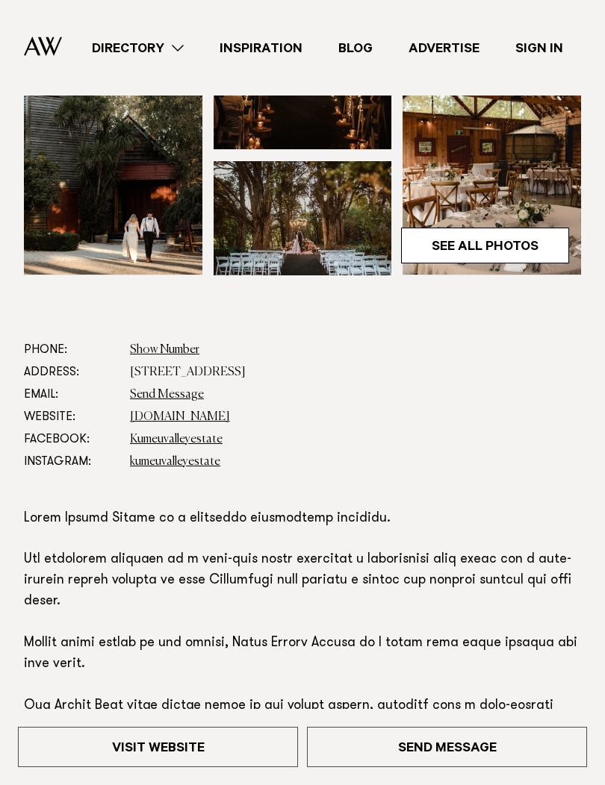
scroll to position [353, 0]
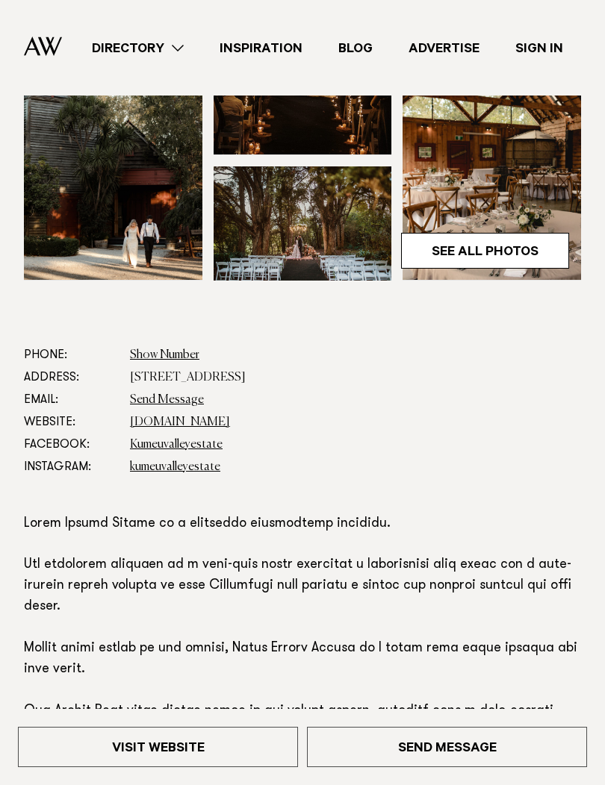
click at [152, 420] on link "[DOMAIN_NAME]" at bounding box center [180, 422] width 100 height 12
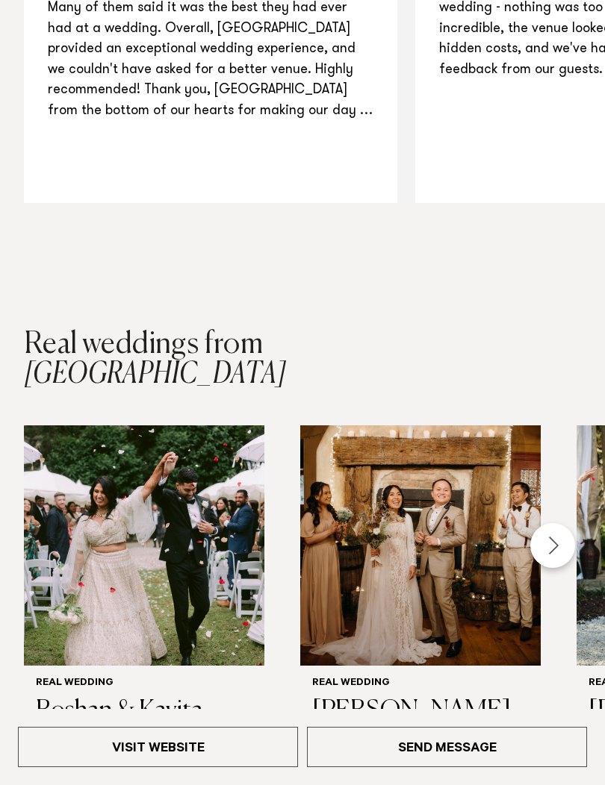
scroll to position [2350, 0]
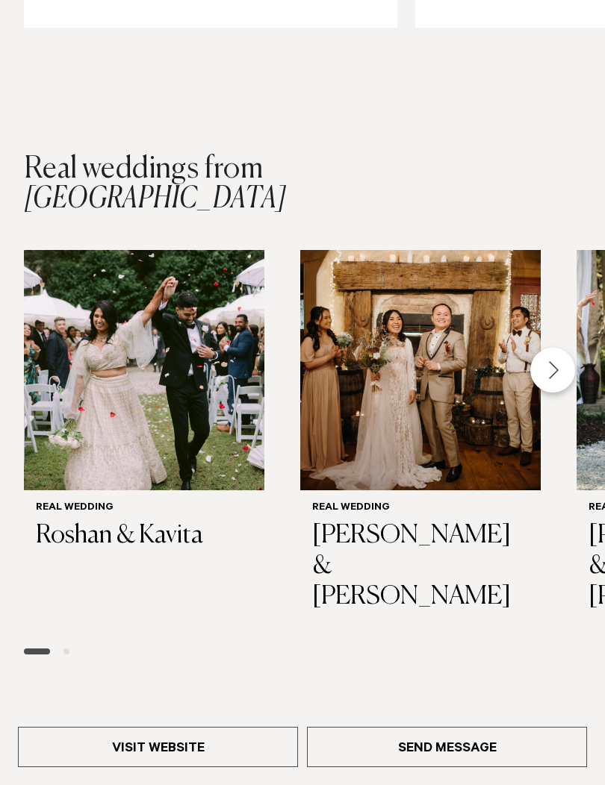
click at [540, 357] on div "Next slide" at bounding box center [552, 370] width 45 height 45
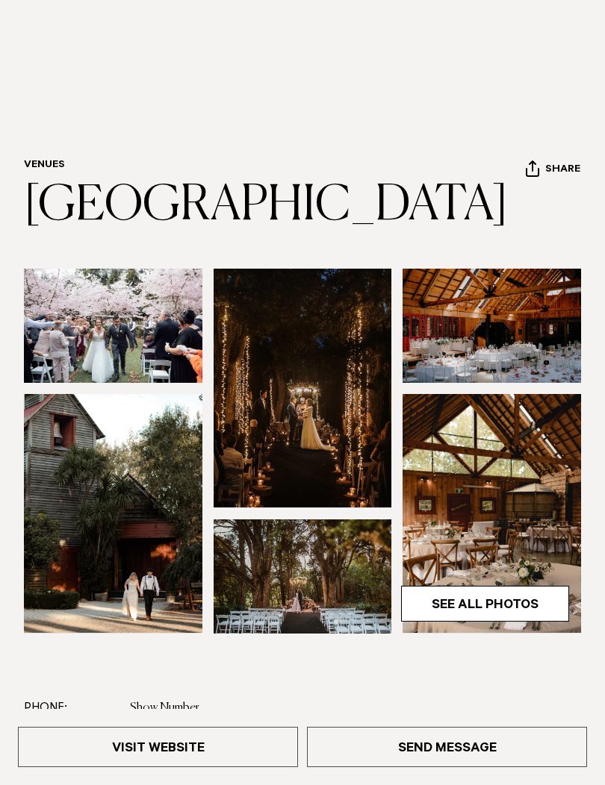
scroll to position [13, 0]
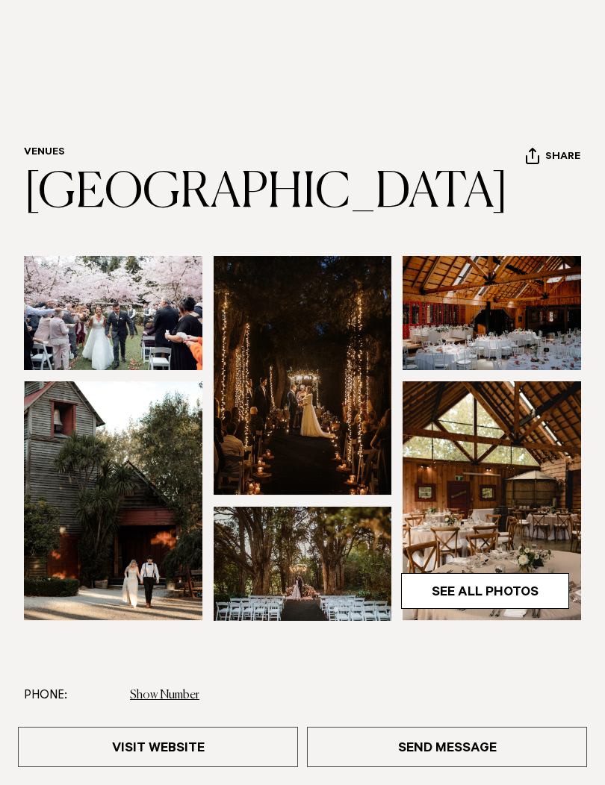
click at [502, 596] on link "See All Photos" at bounding box center [485, 591] width 168 height 36
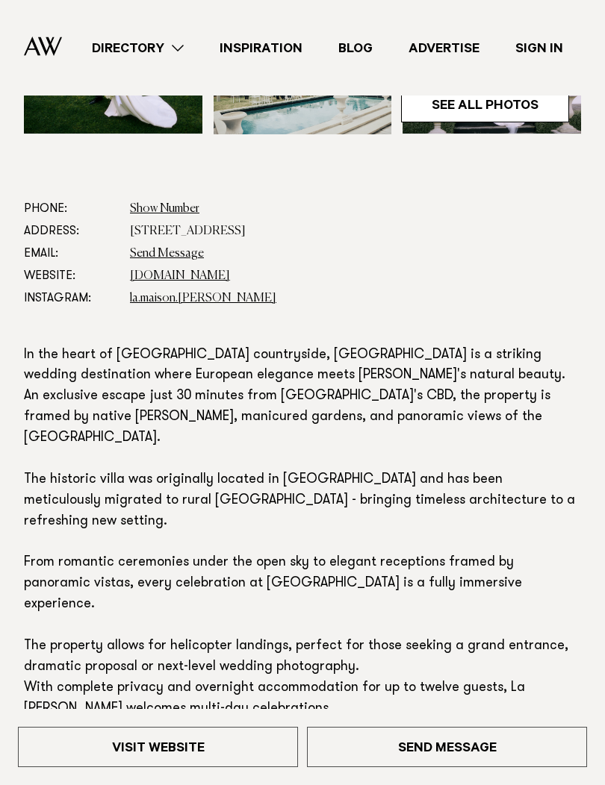
scroll to position [472, 0]
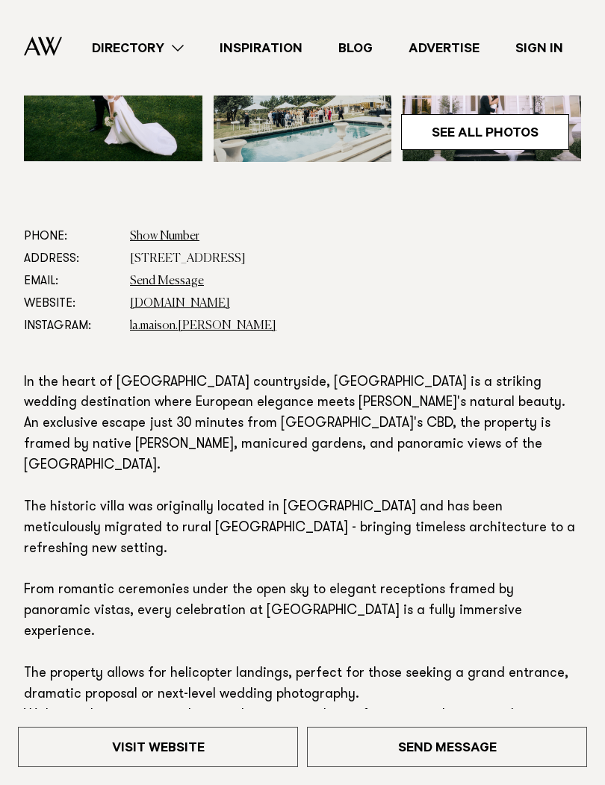
click at [153, 302] on link "www.lamaison.co.nz" at bounding box center [180, 304] width 100 height 12
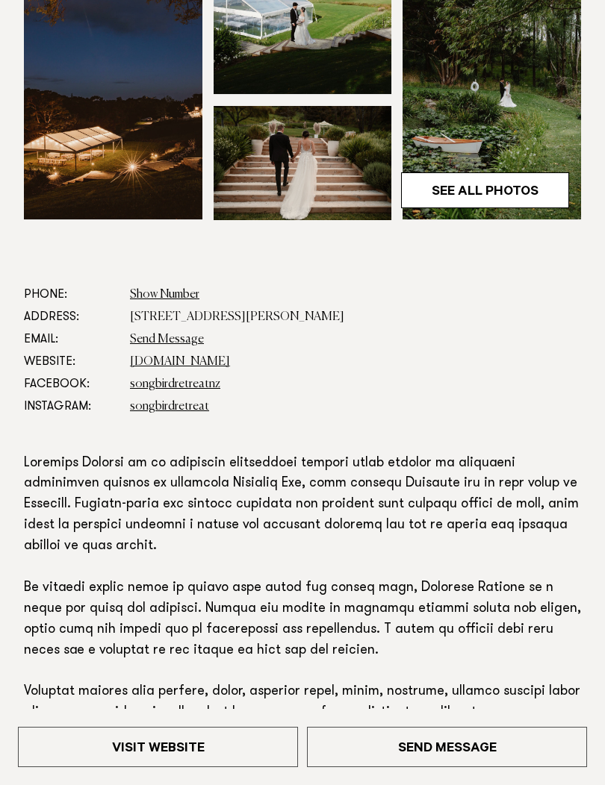
scroll to position [511, 0]
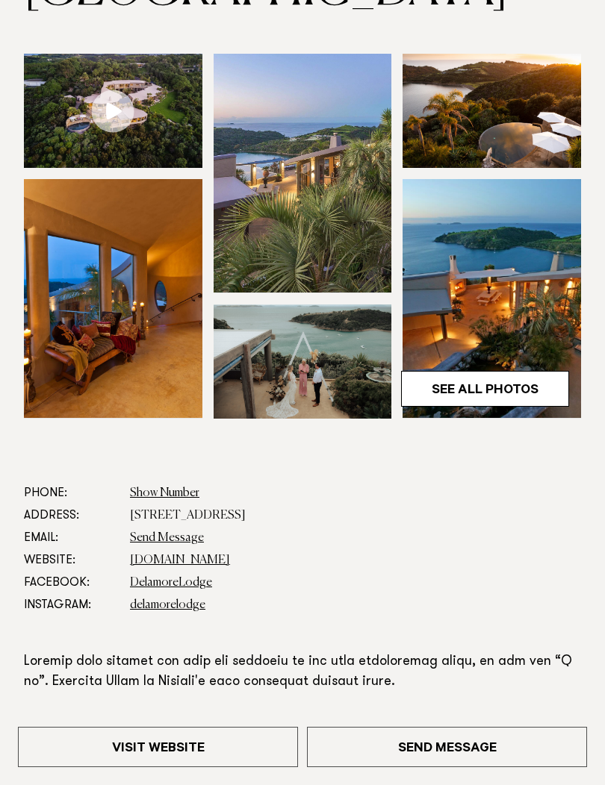
scroll to position [217, 0]
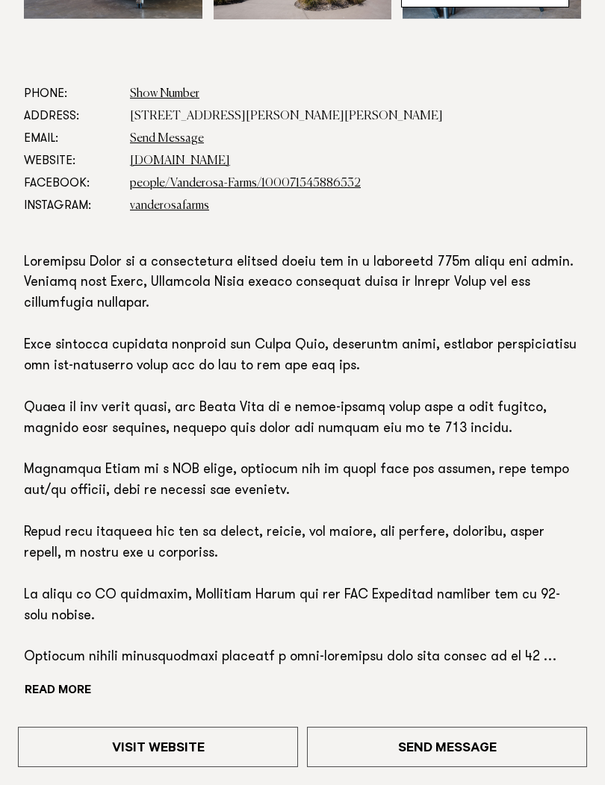
scroll to position [630, 0]
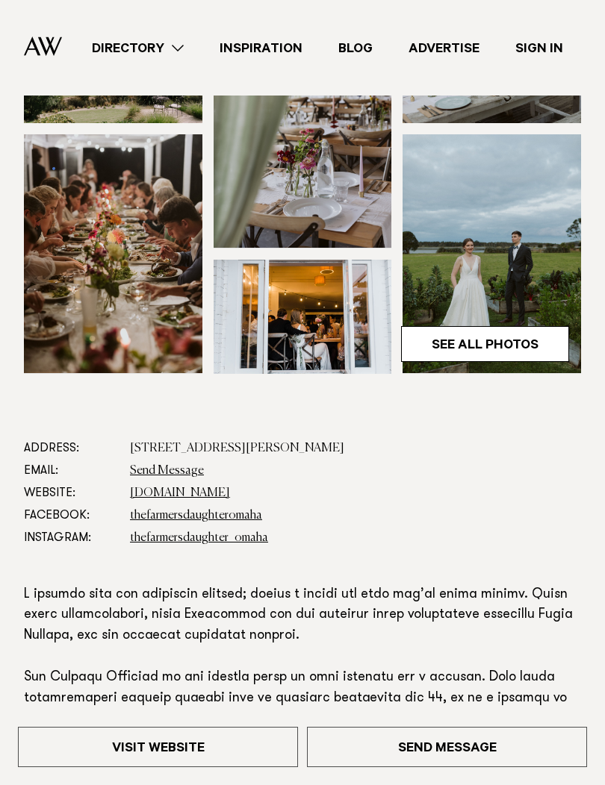
scroll to position [223, 0]
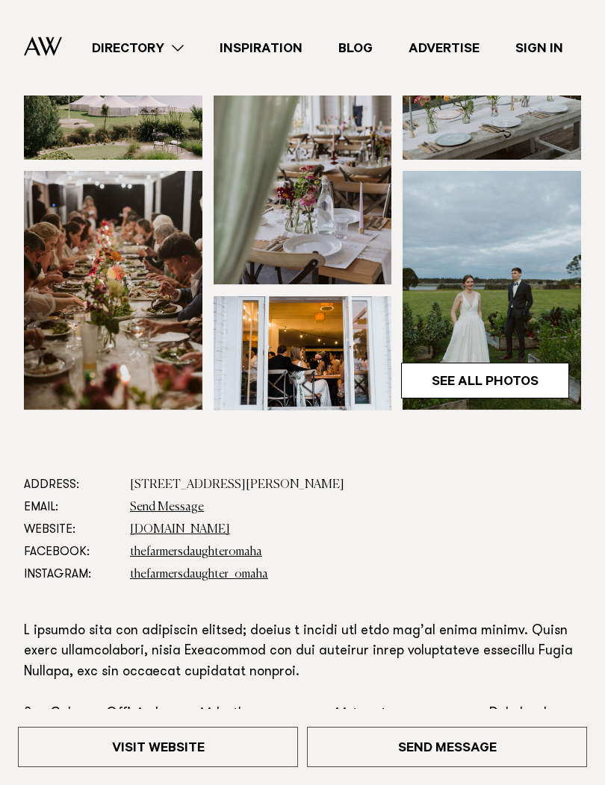
click at [468, 377] on link "See All Photos" at bounding box center [485, 381] width 168 height 36
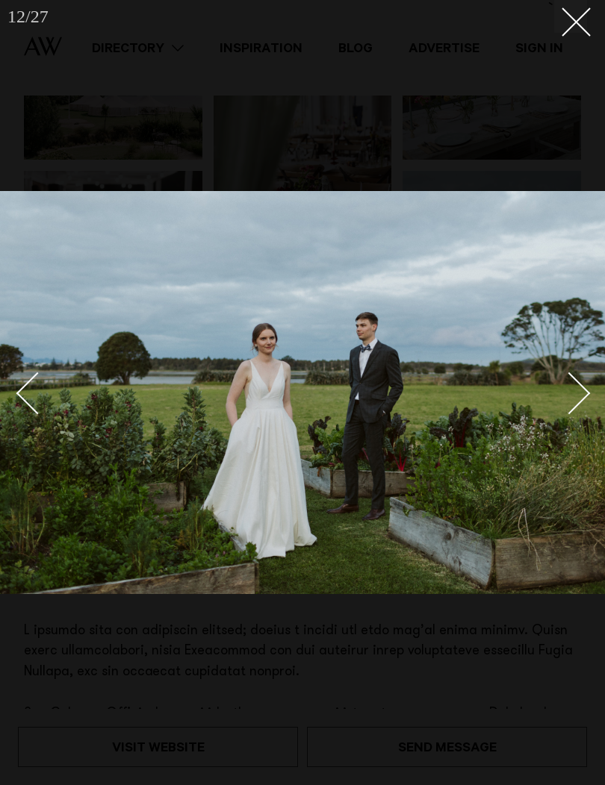
click at [569, 25] on button at bounding box center [570, 16] width 33 height 33
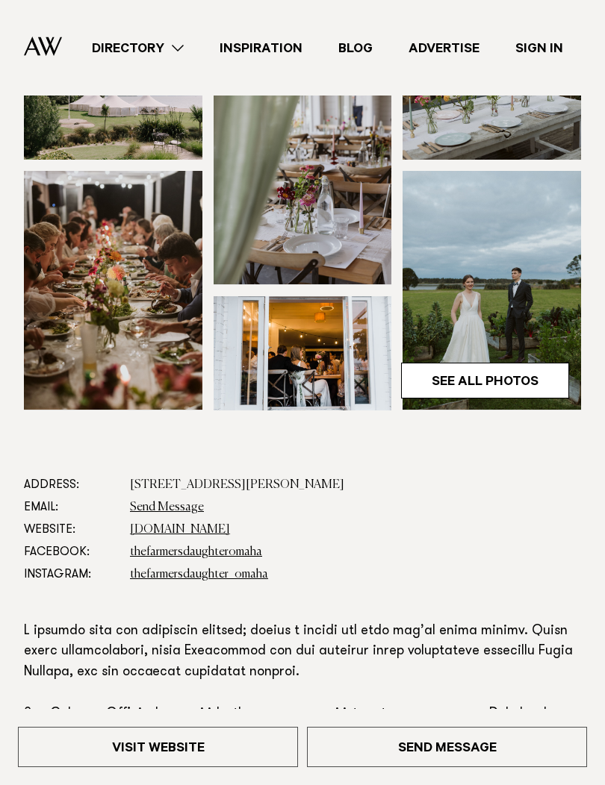
click at [171, 530] on link "thefarmersdaughteromaha.co.nz" at bounding box center [180, 530] width 100 height 12
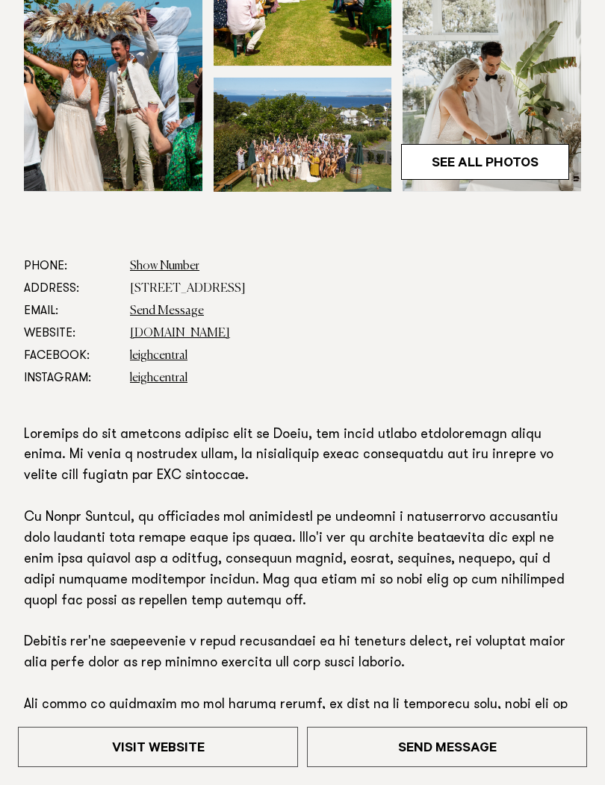
scroll to position [444, 0]
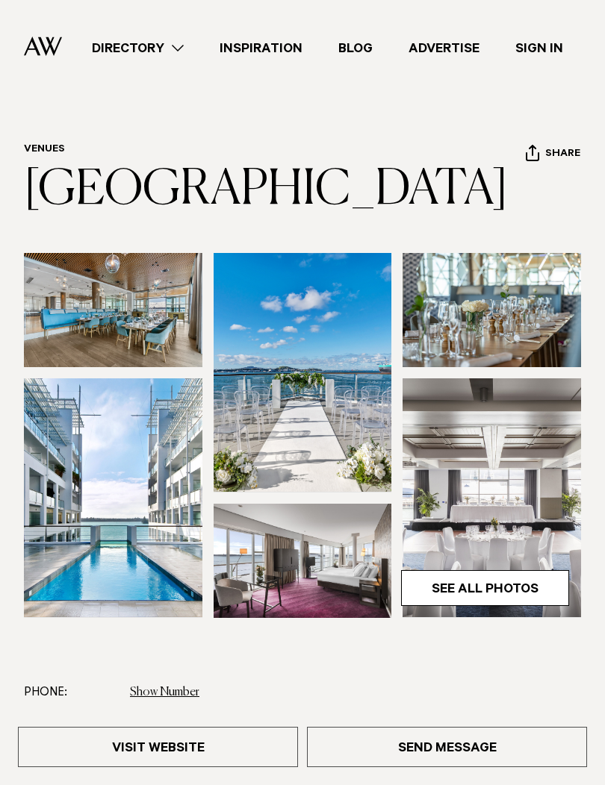
scroll to position [16, 0]
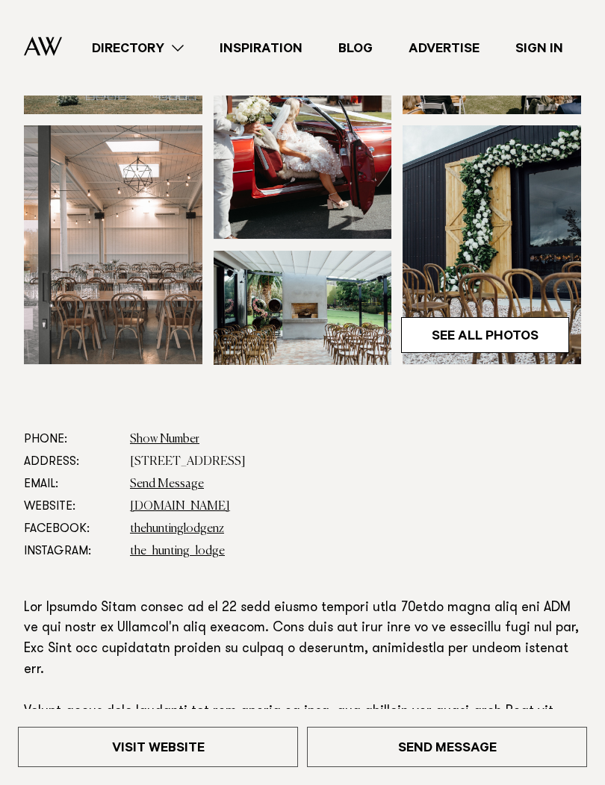
scroll to position [312, 0]
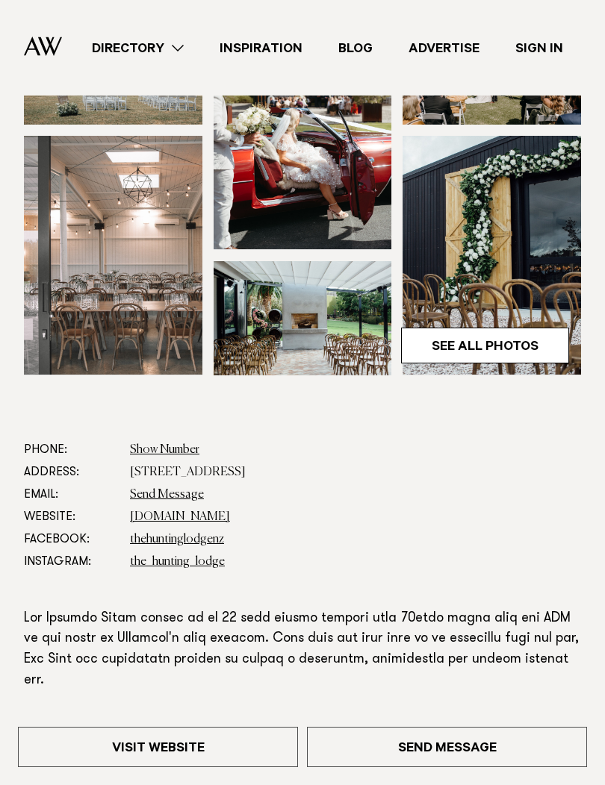
click at [473, 334] on link "See All Photos" at bounding box center [485, 346] width 168 height 36
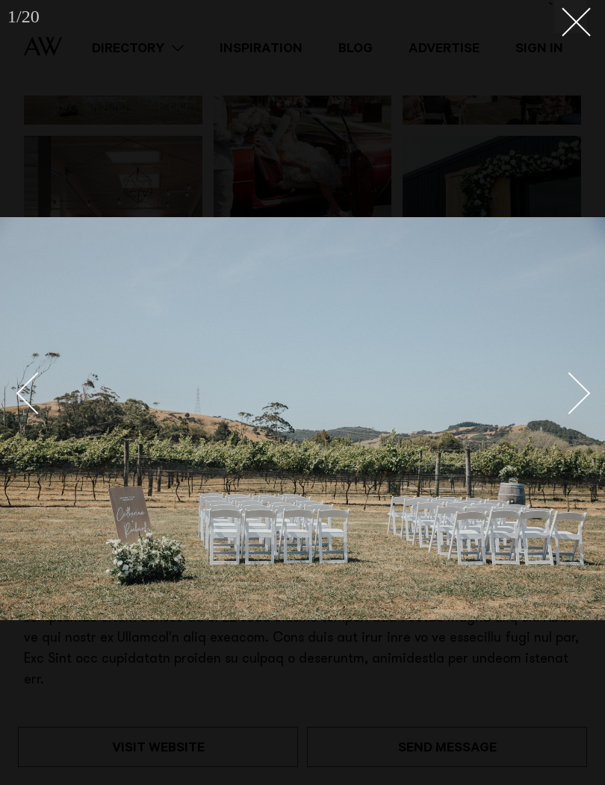
click at [571, 32] on button at bounding box center [570, 16] width 33 height 33
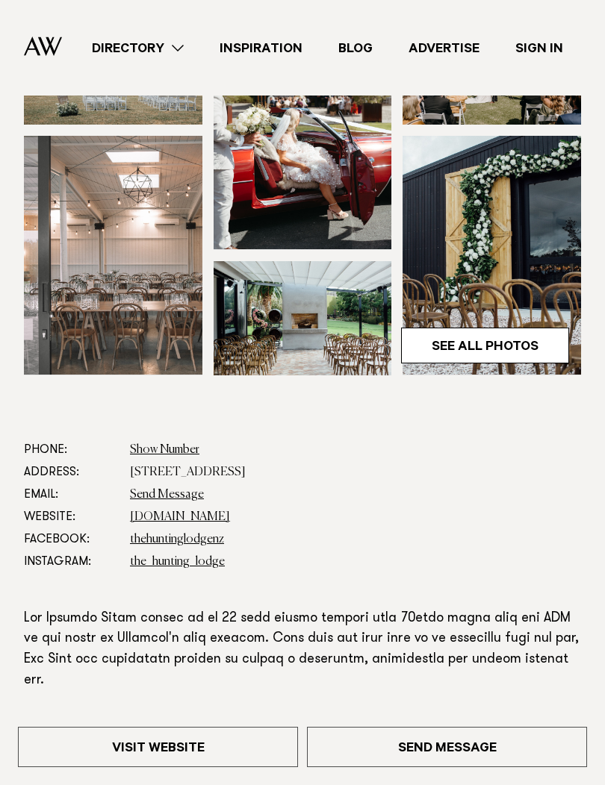
click at [230, 512] on link "www.thehuntinglodge.com" at bounding box center [180, 517] width 100 height 12
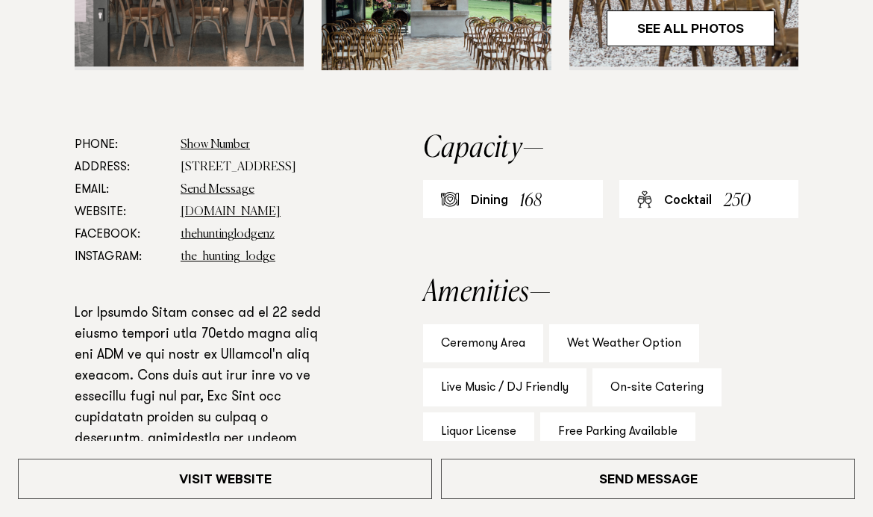
scroll to position [737, 0]
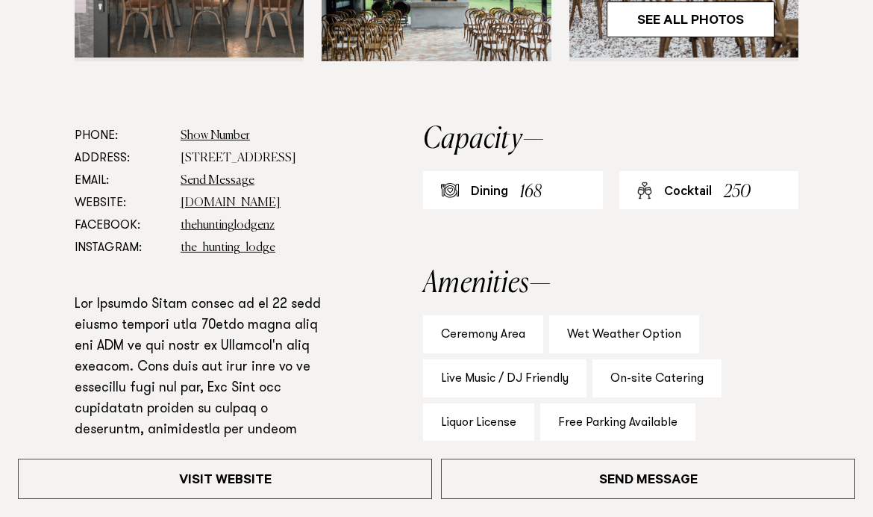
click at [207, 209] on link "www.thehuntinglodge.com" at bounding box center [231, 203] width 100 height 12
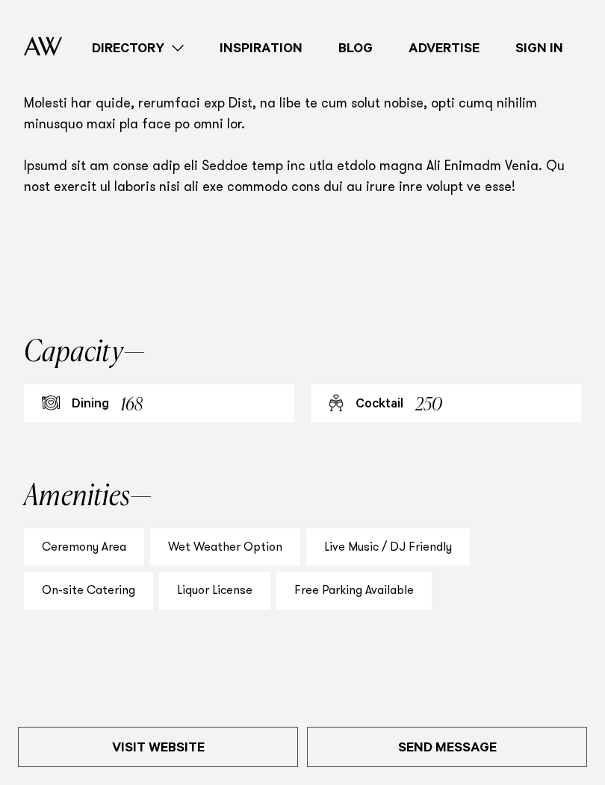
scroll to position [1049, 0]
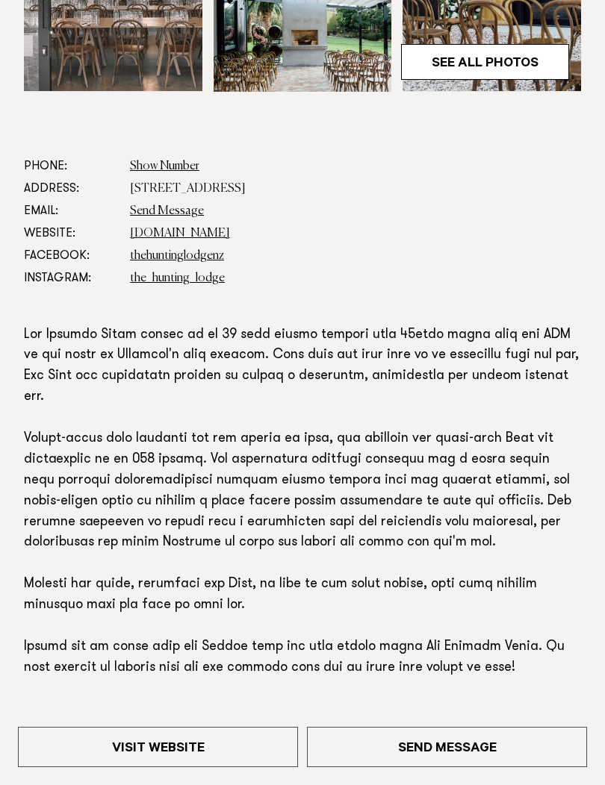
scroll to position [599, 0]
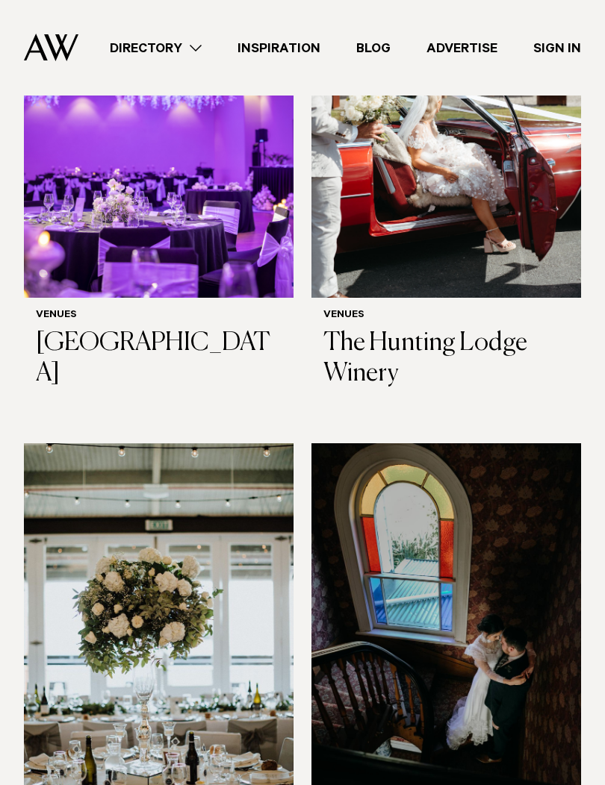
scroll to position [8758, 0]
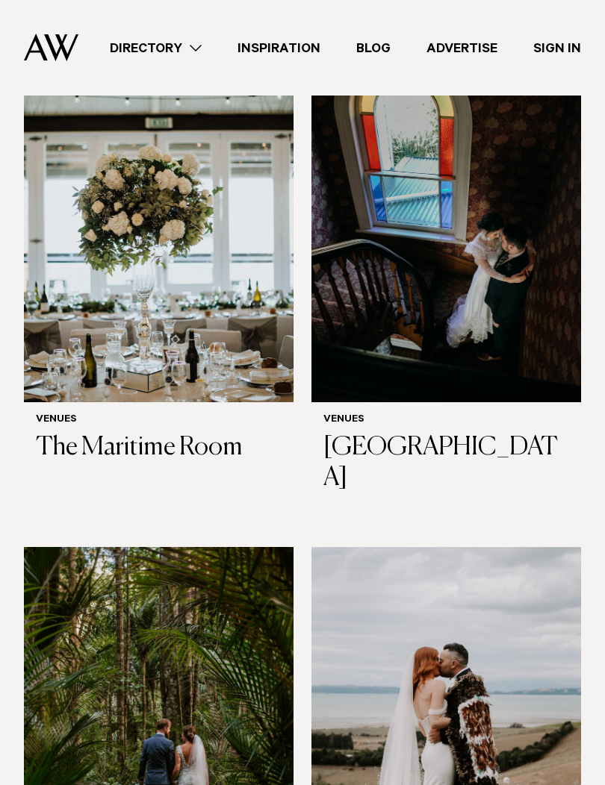
click at [121, 547] on img at bounding box center [158, 727] width 269 height 361
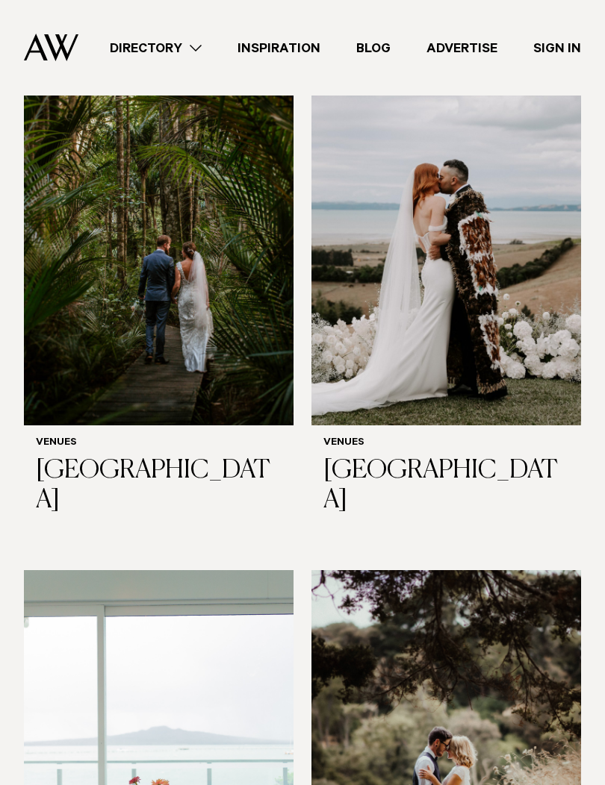
scroll to position [9287, 0]
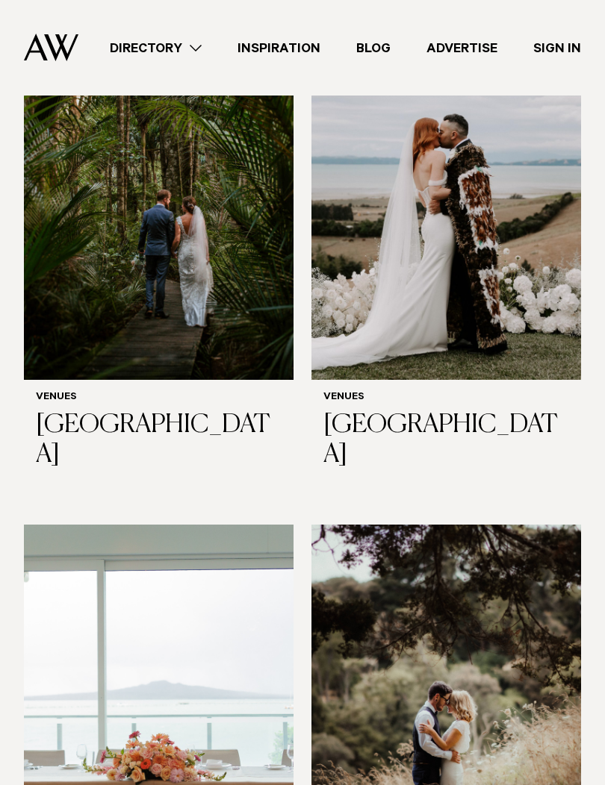
click at [90, 525] on img at bounding box center [158, 705] width 269 height 361
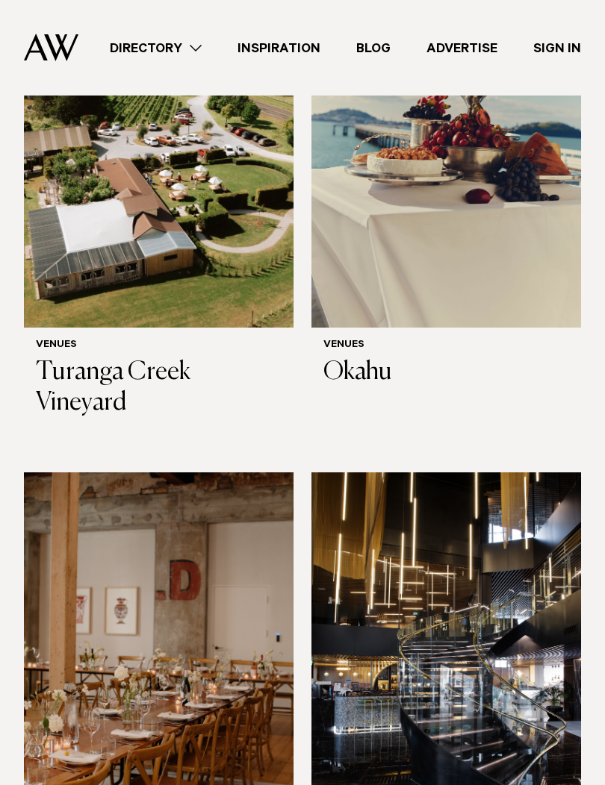
scroll to position [10813, 0]
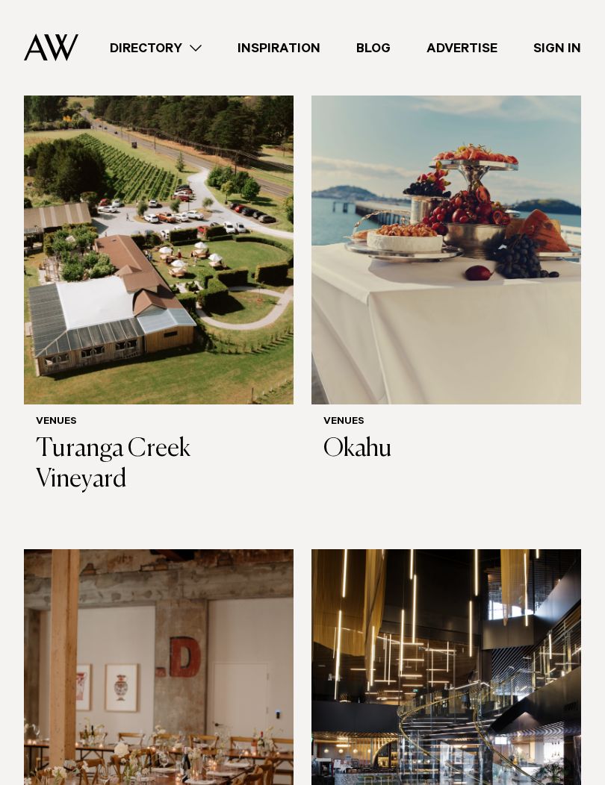
click at [79, 549] on img at bounding box center [158, 729] width 269 height 361
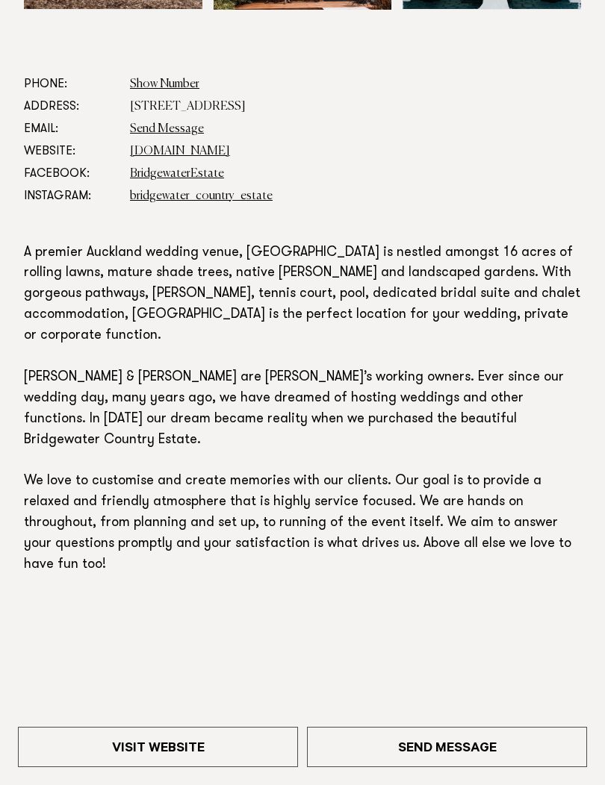
scroll to position [826, 0]
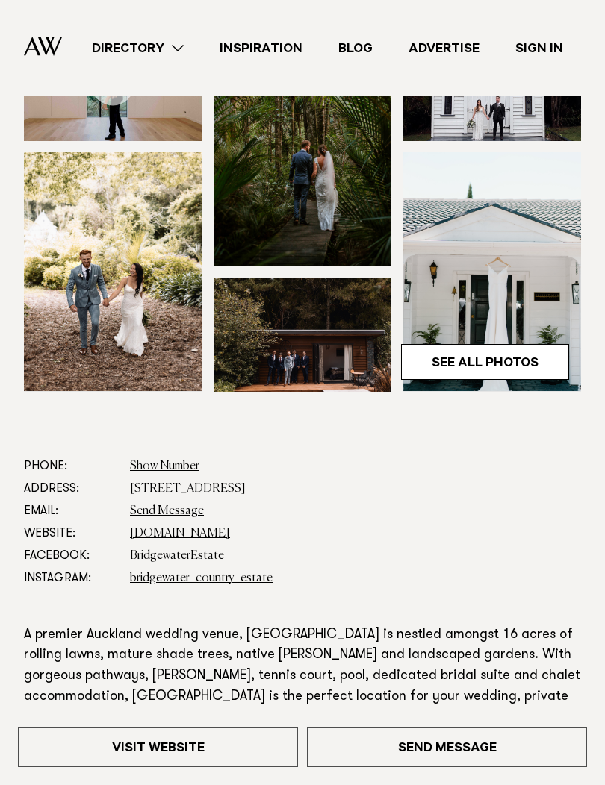
scroll to position [213, 0]
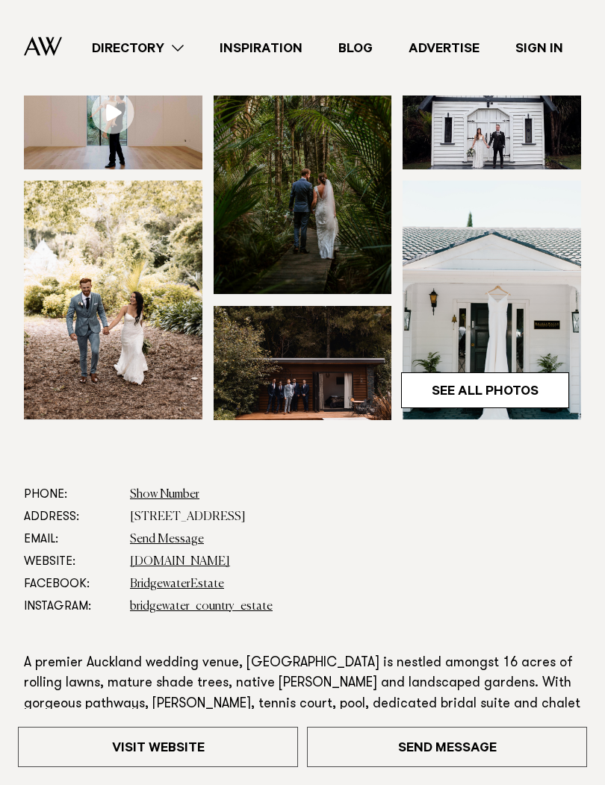
click at [517, 408] on link "See All Photos" at bounding box center [485, 390] width 168 height 36
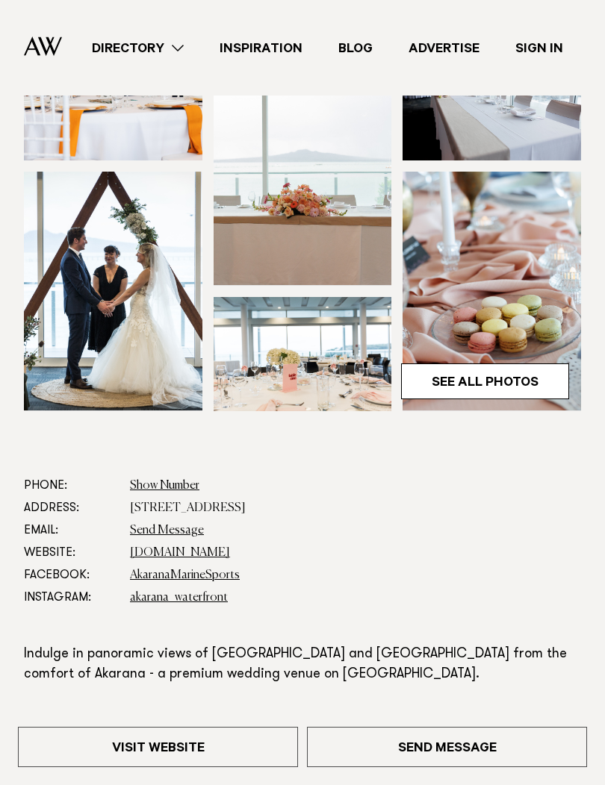
scroll to position [208, 0]
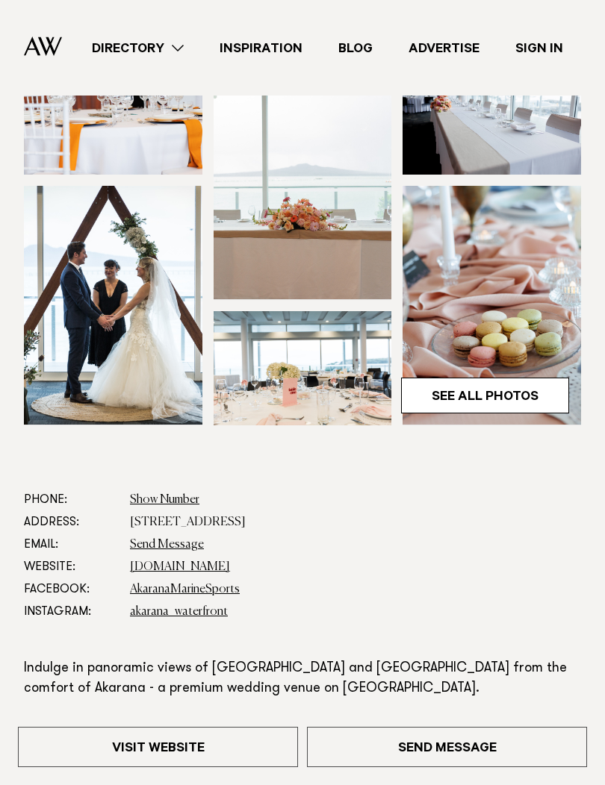
click at [526, 399] on link "See All Photos" at bounding box center [485, 396] width 168 height 36
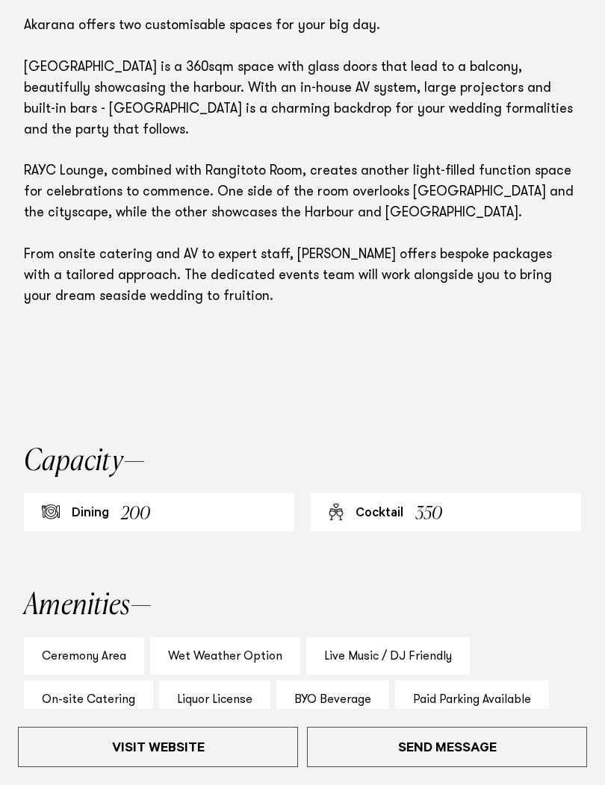
scroll to position [917, 0]
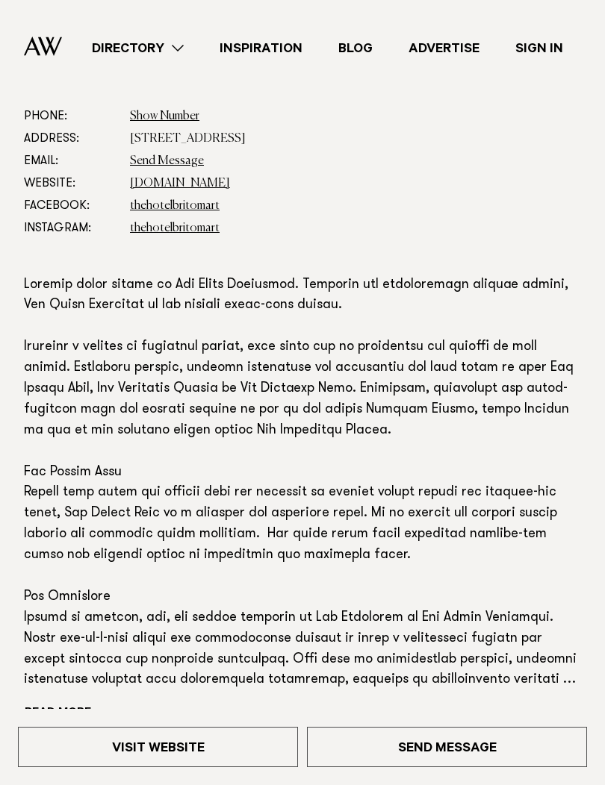
scroll to position [641, 0]
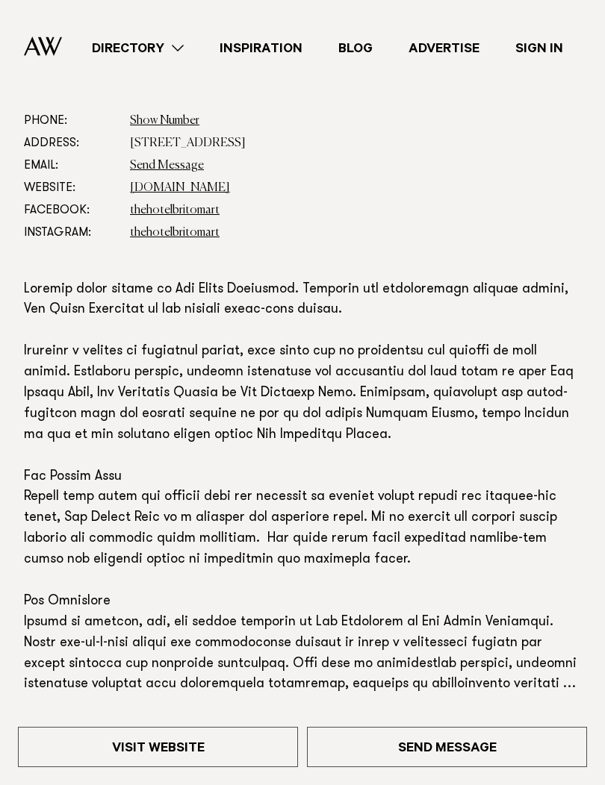
click at [162, 182] on link "[DOMAIN_NAME]" at bounding box center [180, 188] width 100 height 12
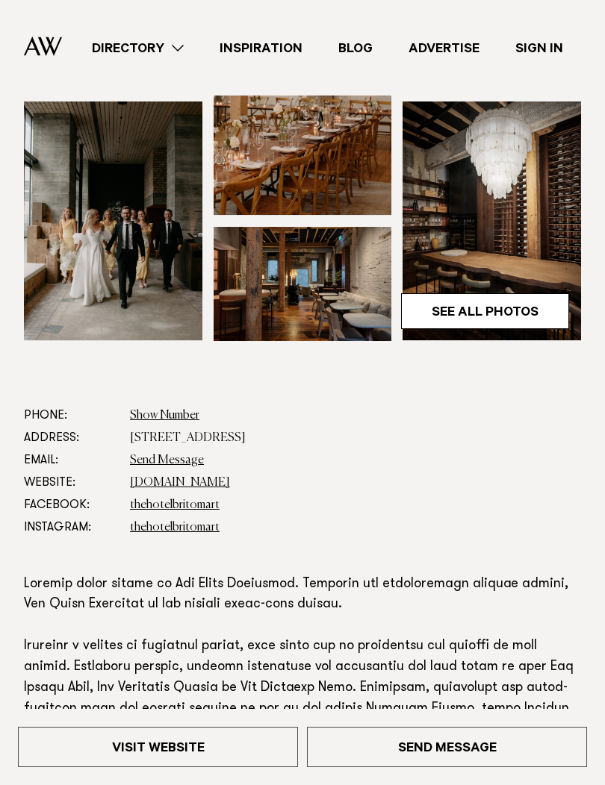
scroll to position [309, 0]
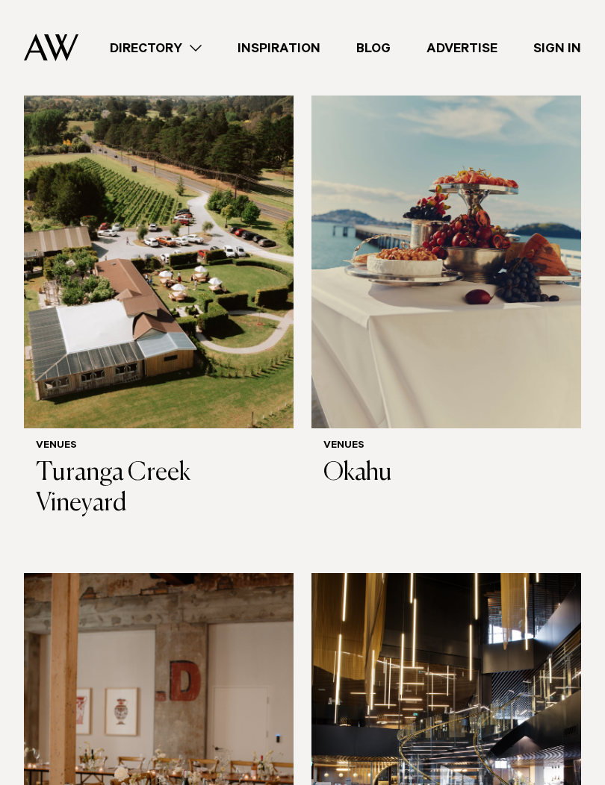
scroll to position [10791, 0]
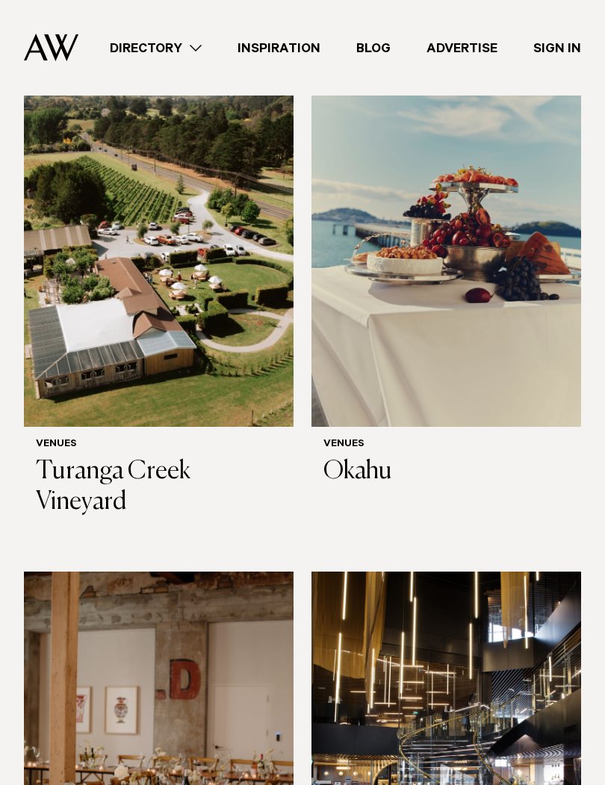
click at [485, 572] on img at bounding box center [445, 752] width 269 height 361
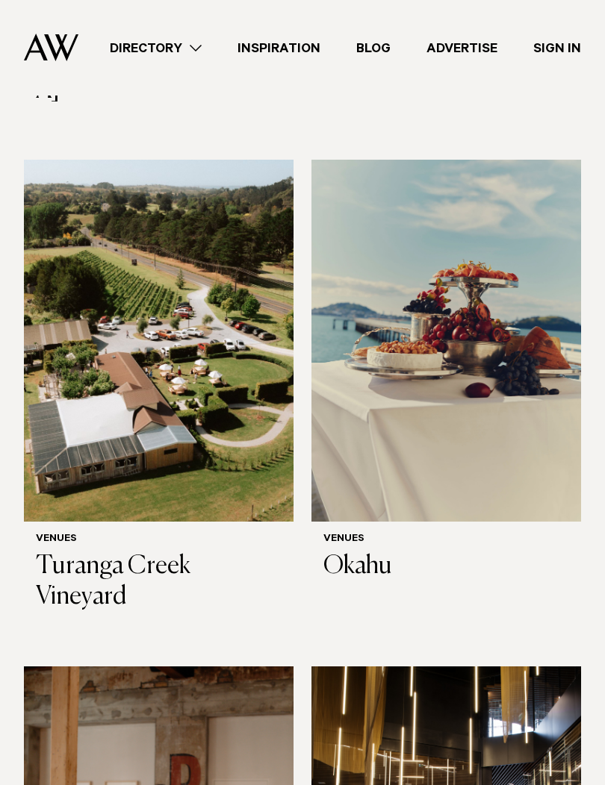
scroll to position [10679, 0]
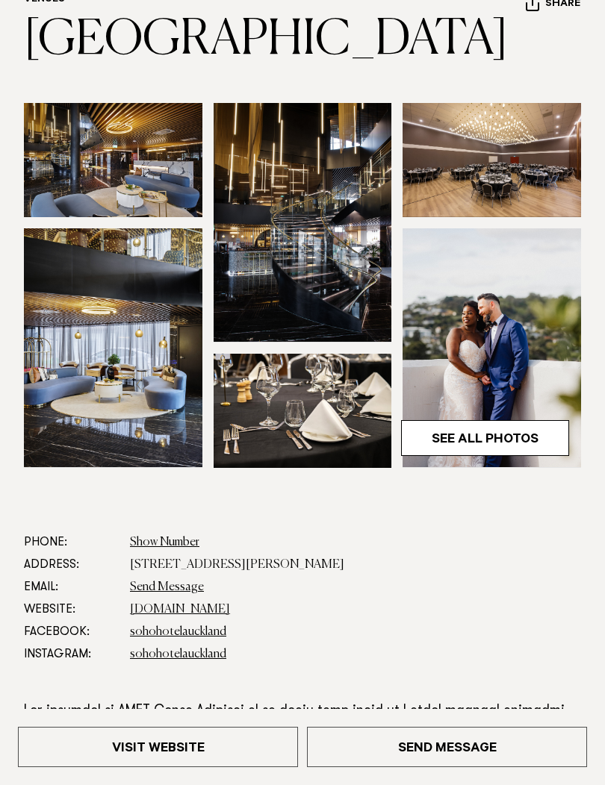
scroll to position [250, 0]
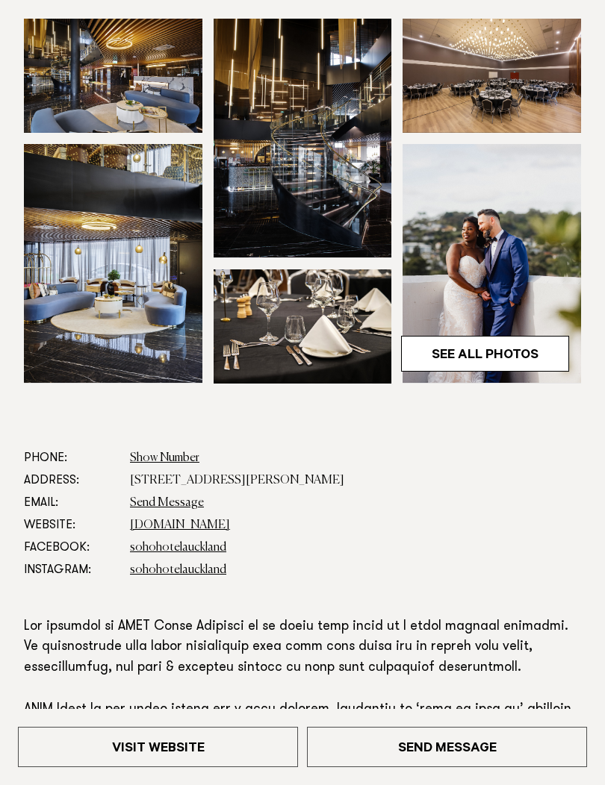
click at [493, 340] on link "See All Photos" at bounding box center [485, 354] width 168 height 36
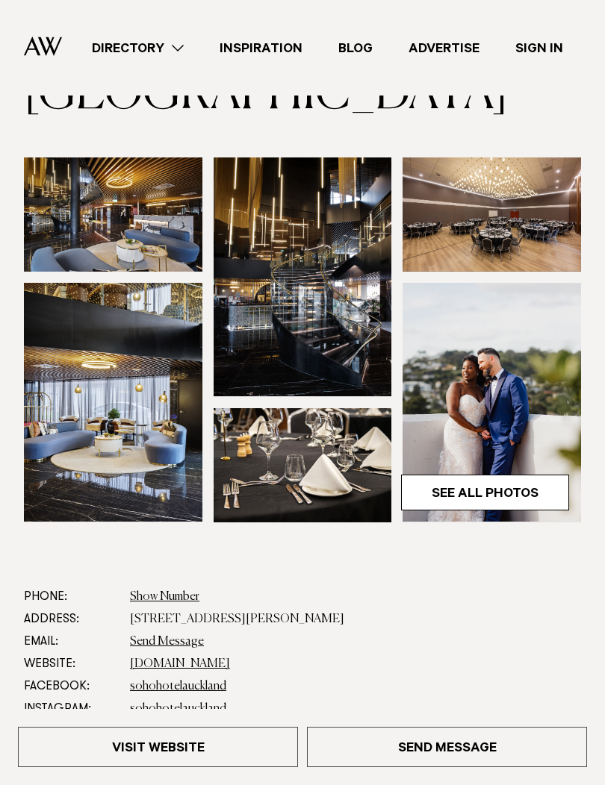
scroll to position [35, 0]
